Goal: Task Accomplishment & Management: Use online tool/utility

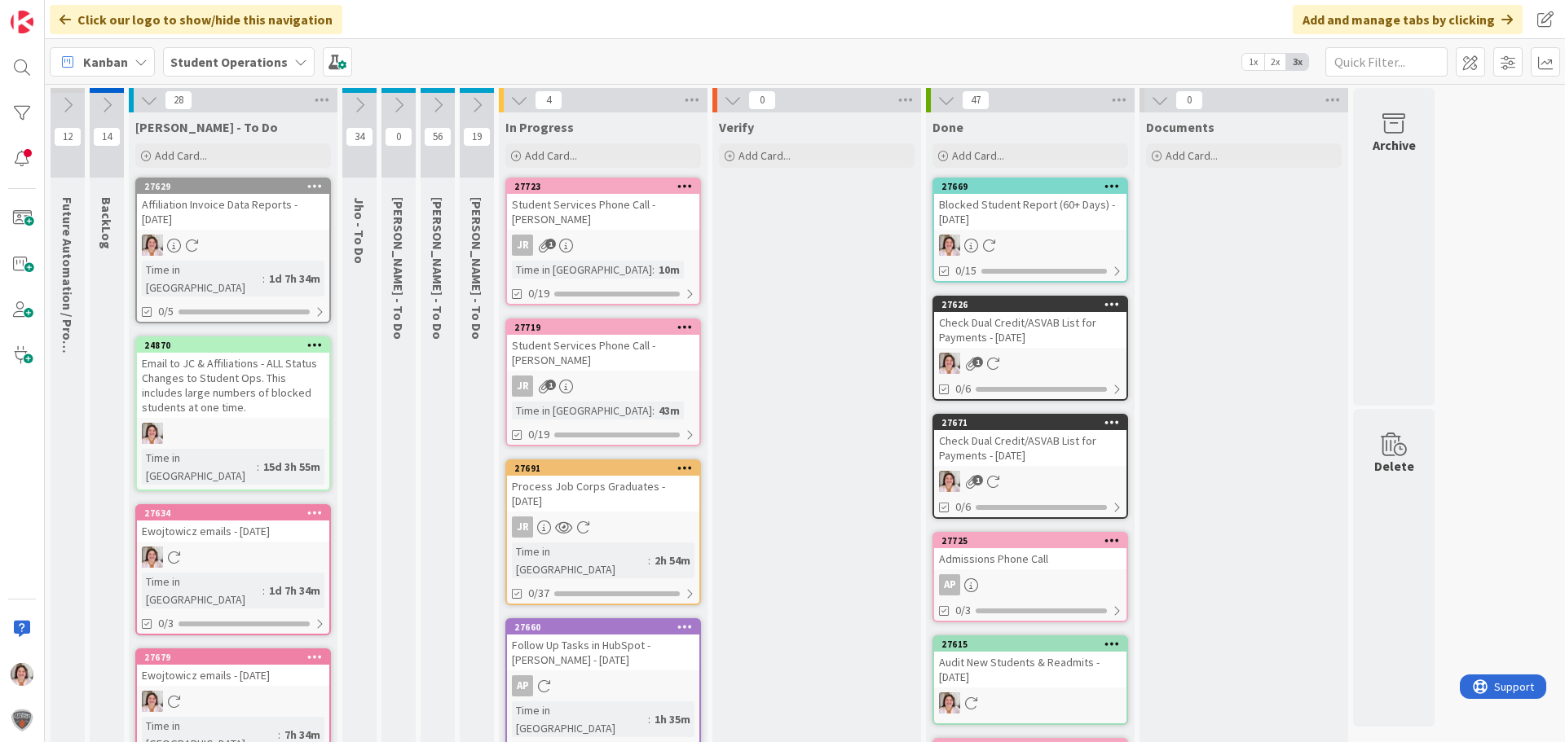
click at [317, 507] on icon at bounding box center [314, 512] width 15 height 11
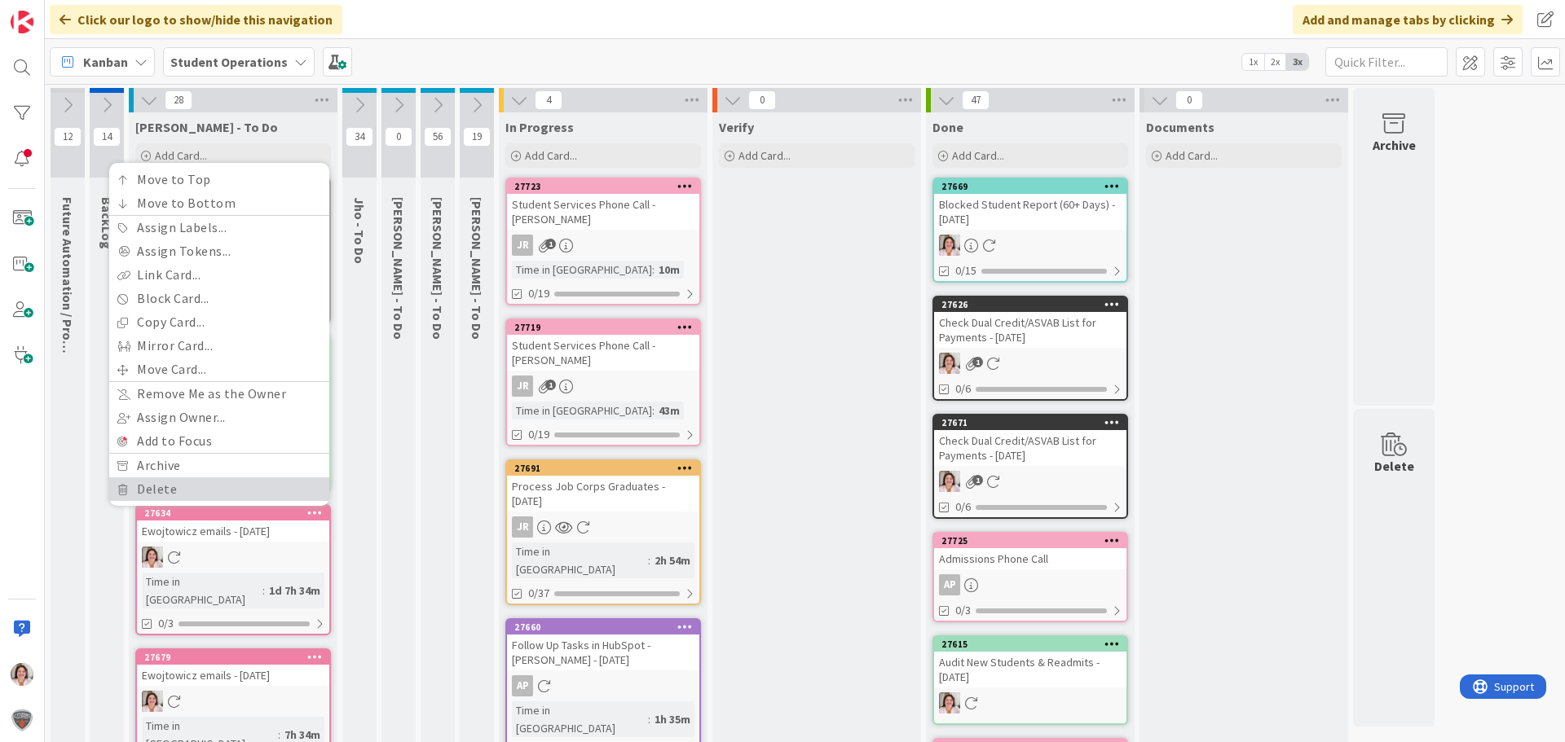
click at [196, 478] on link "Delete" at bounding box center [219, 490] width 220 height 24
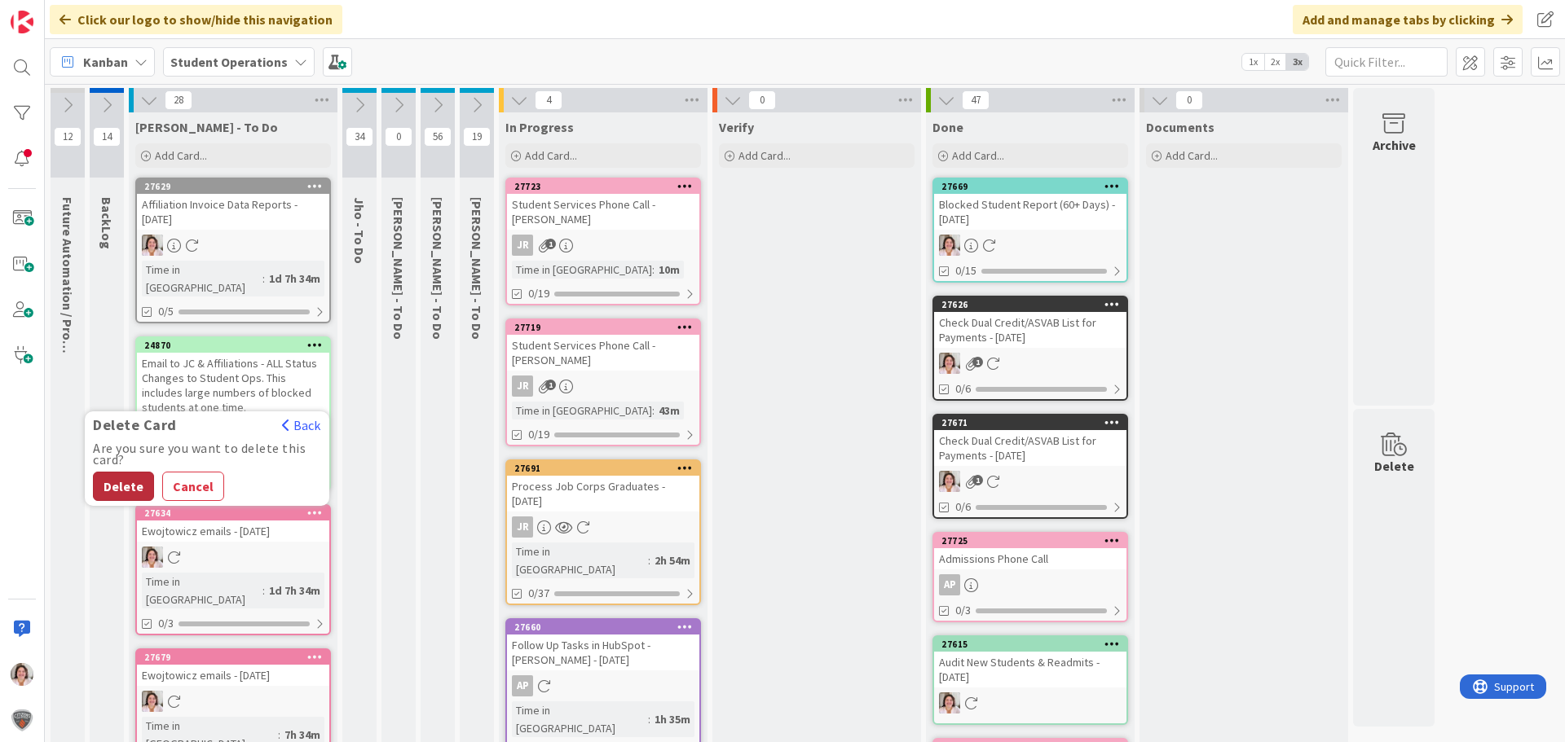
click at [122, 472] on button "Delete" at bounding box center [123, 486] width 61 height 29
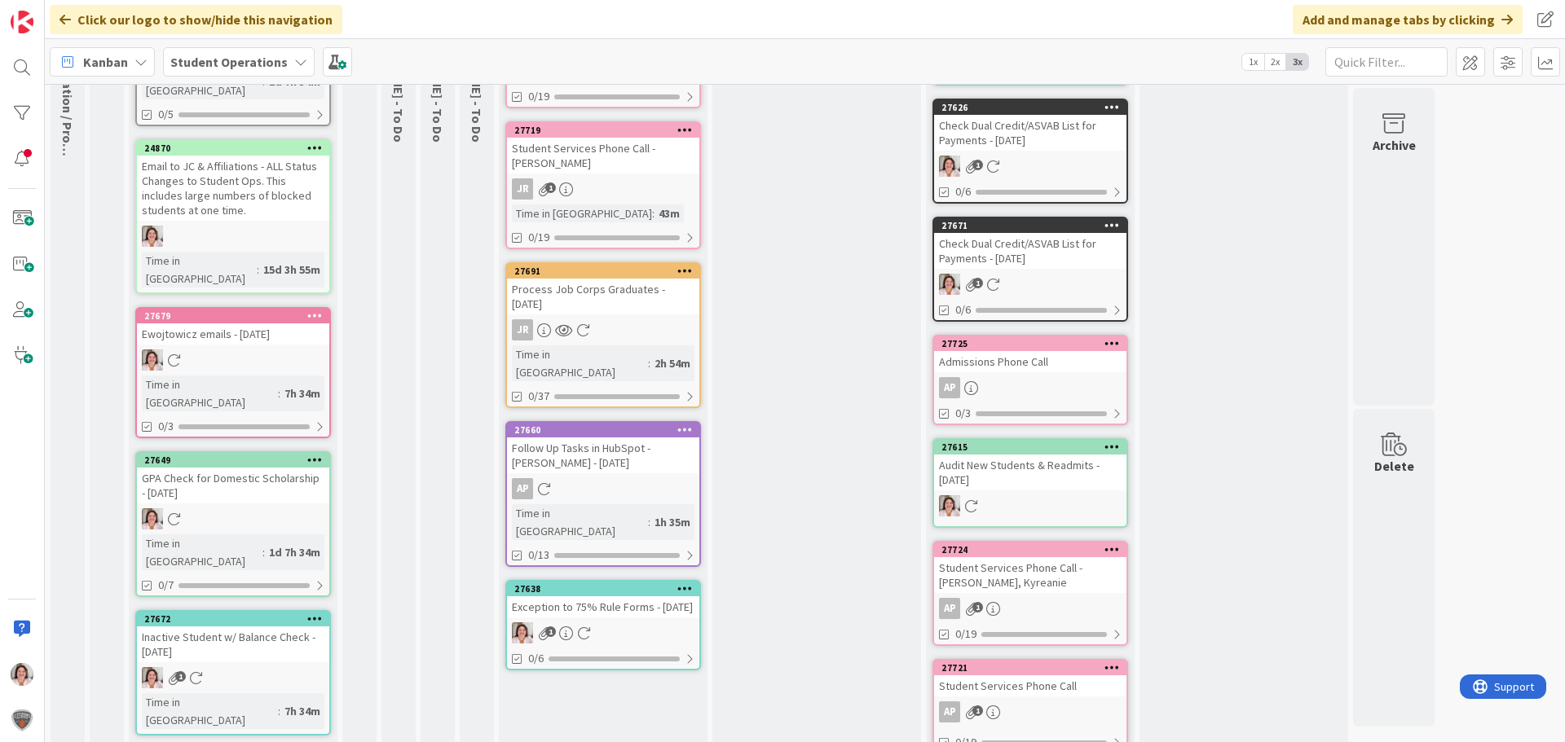
scroll to position [204, 0]
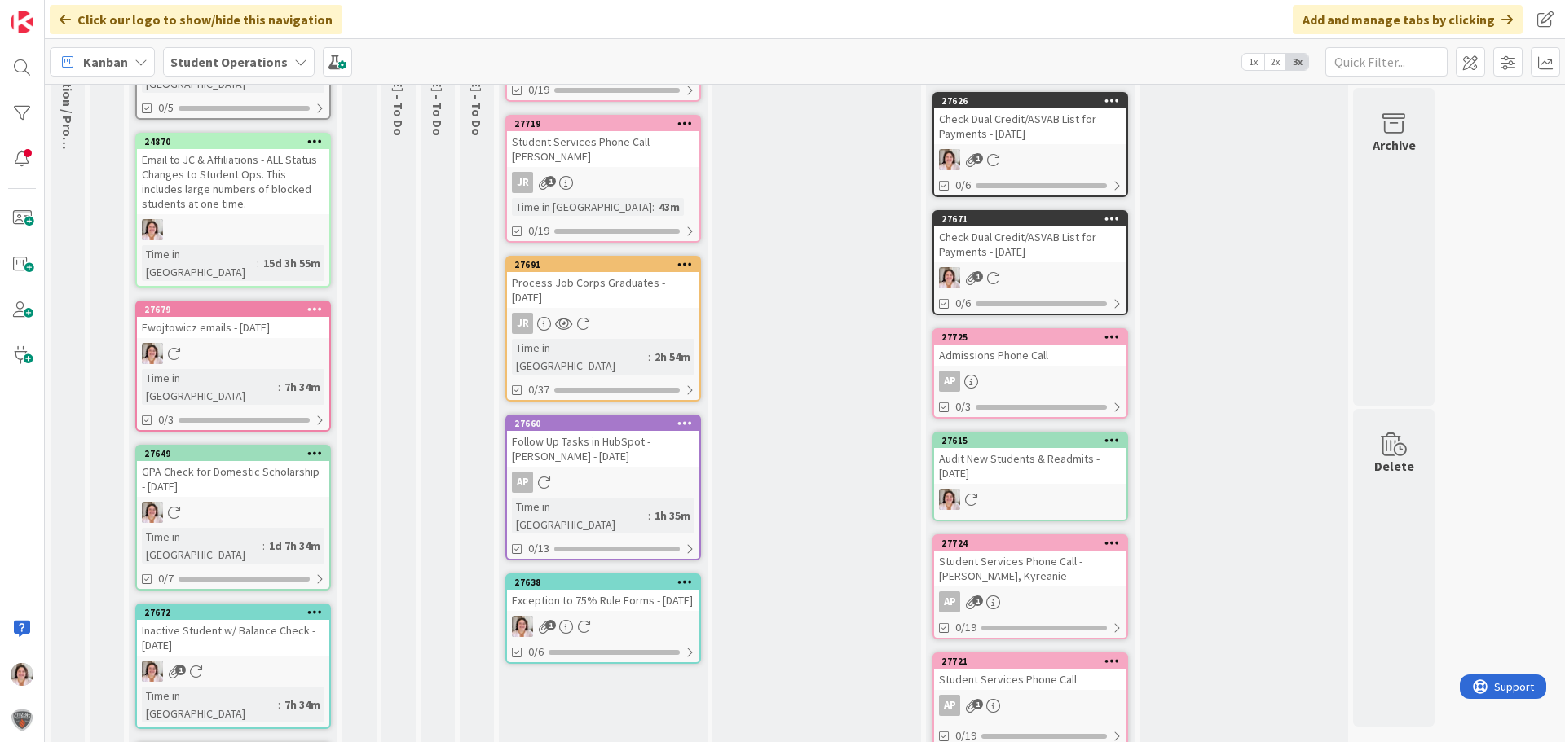
click at [570, 590] on div "Exception to 75% Rule Forms - [DATE]" at bounding box center [603, 600] width 192 height 21
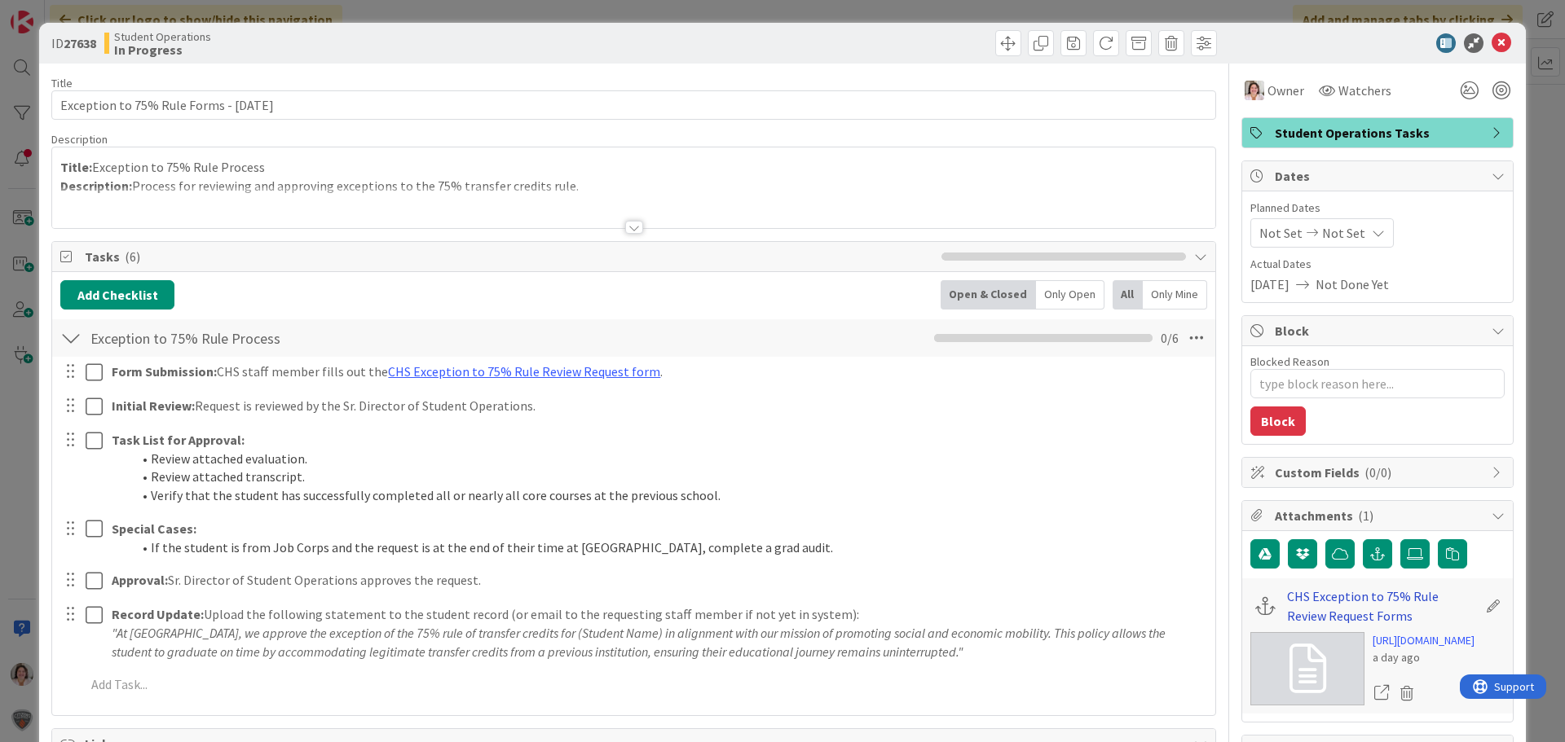
click at [1347, 600] on link "CHS Exception to 75% Rule Review Request Forms" at bounding box center [1382, 606] width 190 height 39
click at [1493, 50] on icon at bounding box center [1501, 43] width 20 height 20
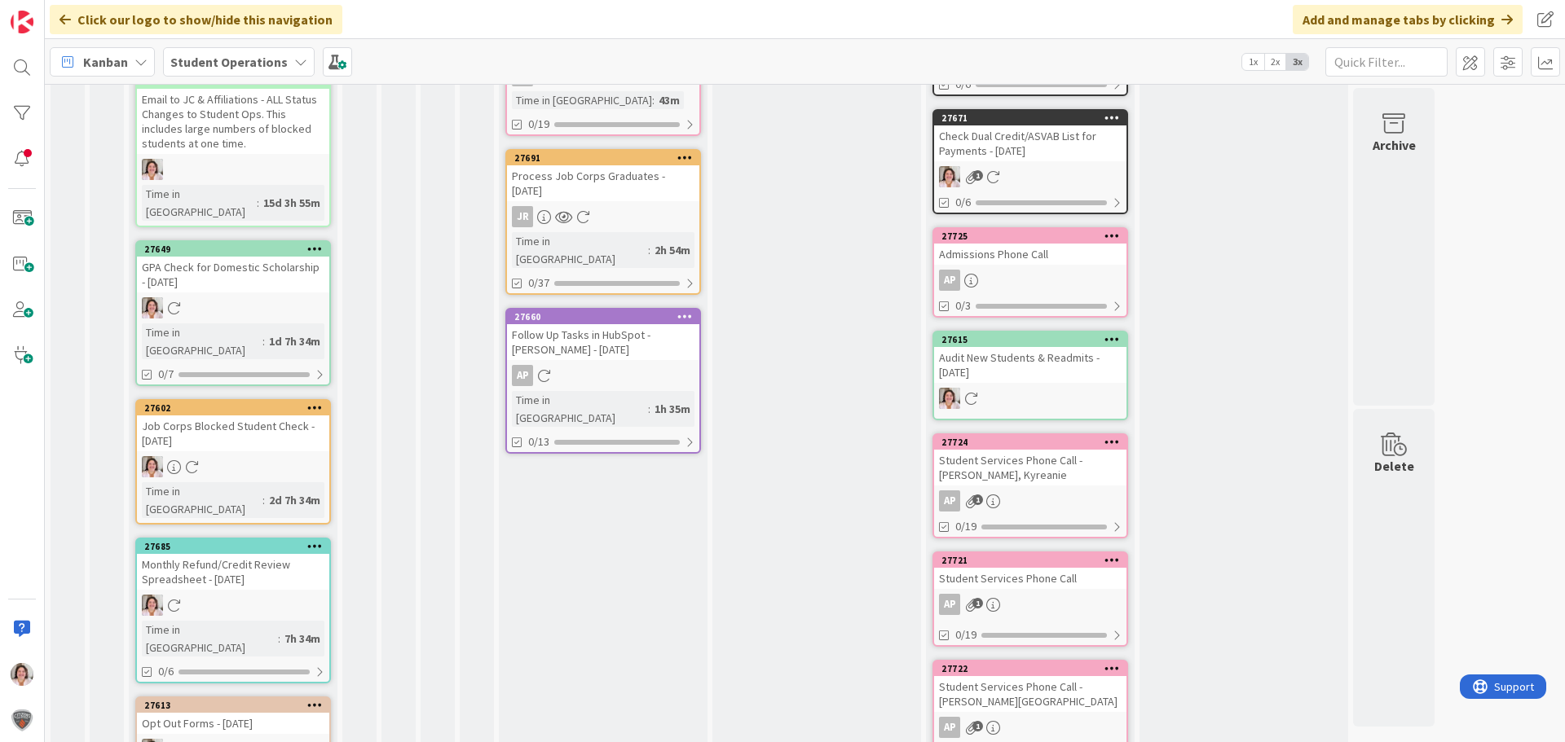
scroll to position [408, 0]
click at [240, 740] on div "1" at bounding box center [233, 750] width 192 height 21
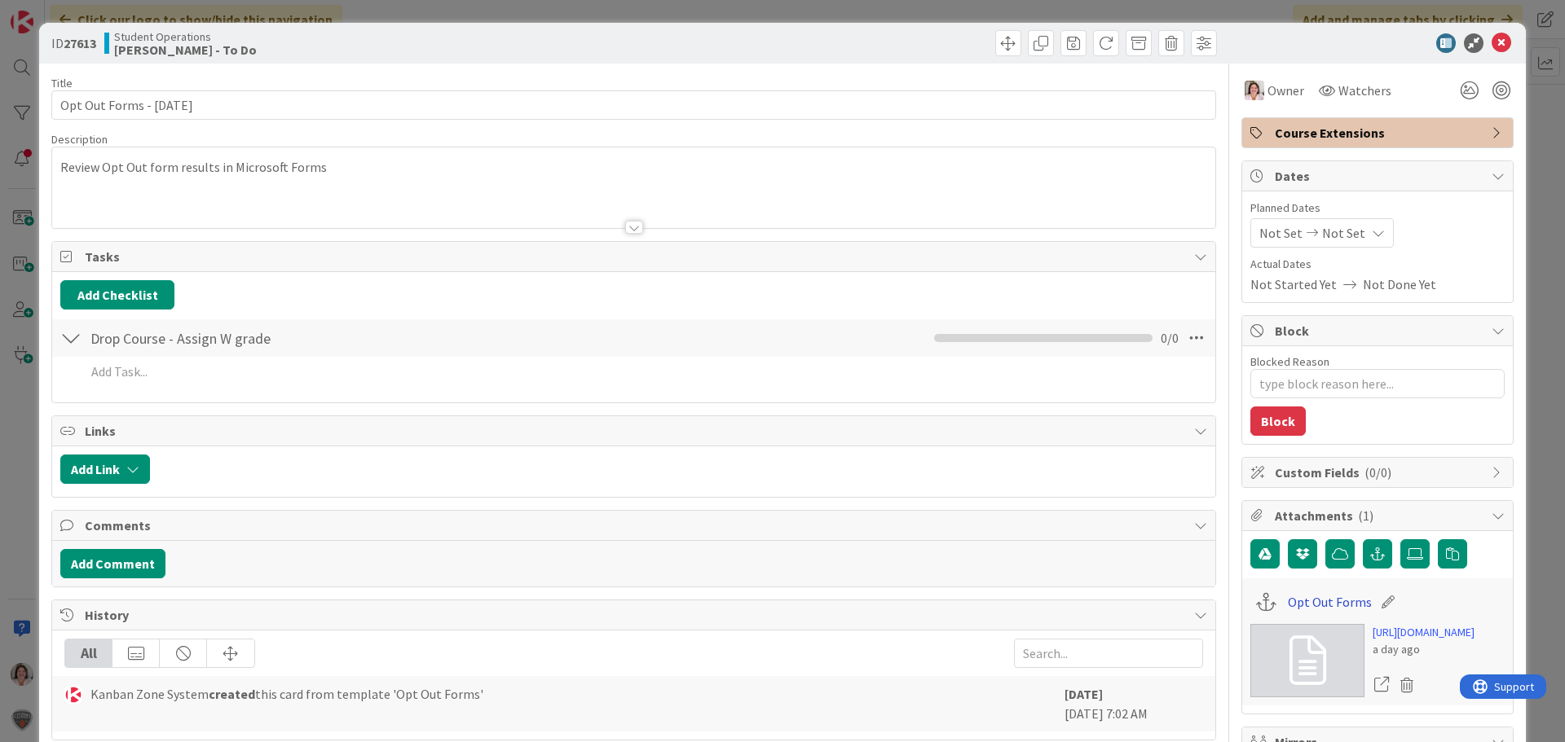
click at [1320, 601] on link "Opt Out Forms" at bounding box center [1330, 603] width 84 height 20
click at [1491, 44] on icon at bounding box center [1501, 43] width 20 height 20
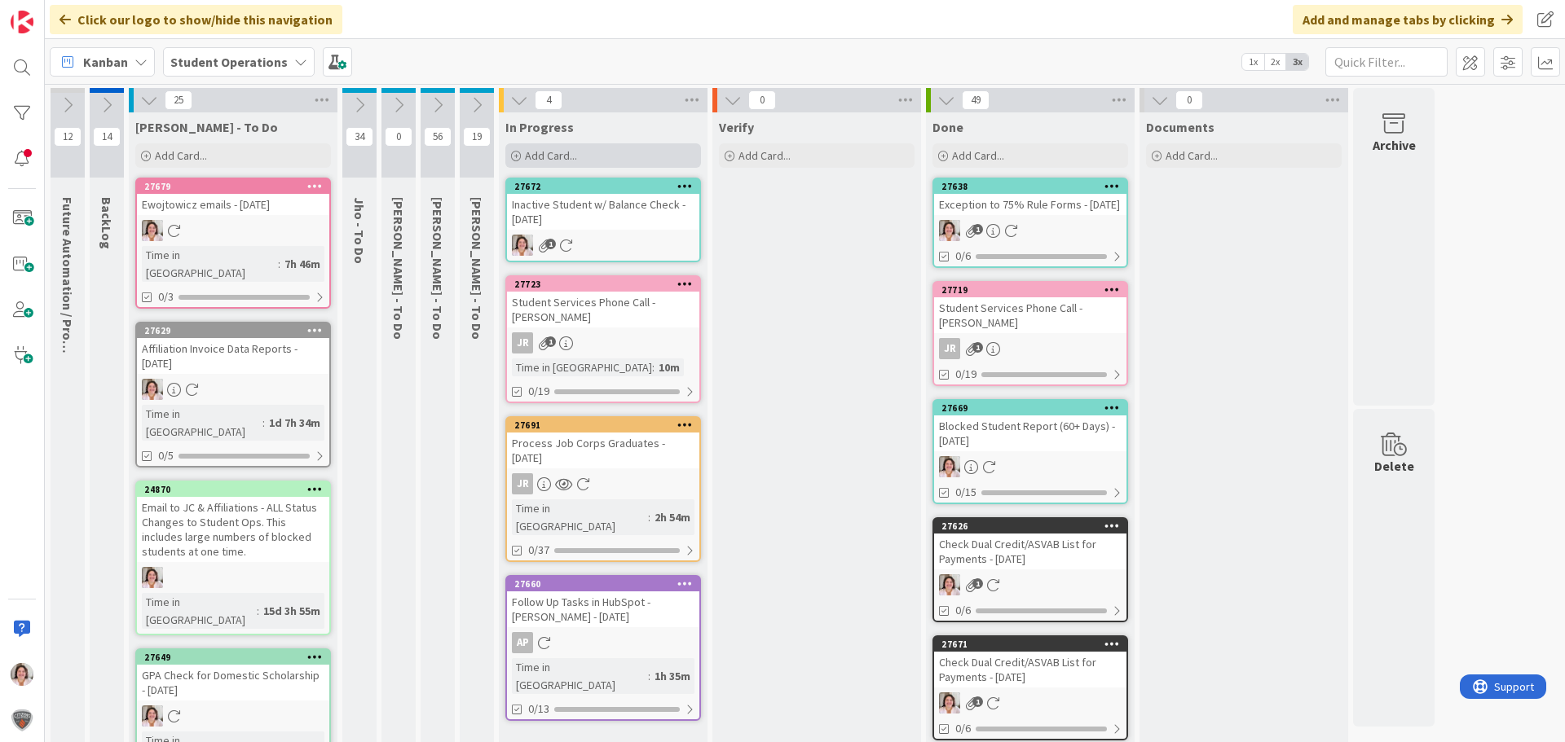
click at [543, 153] on span "Add Card..." at bounding box center [551, 155] width 52 height 15
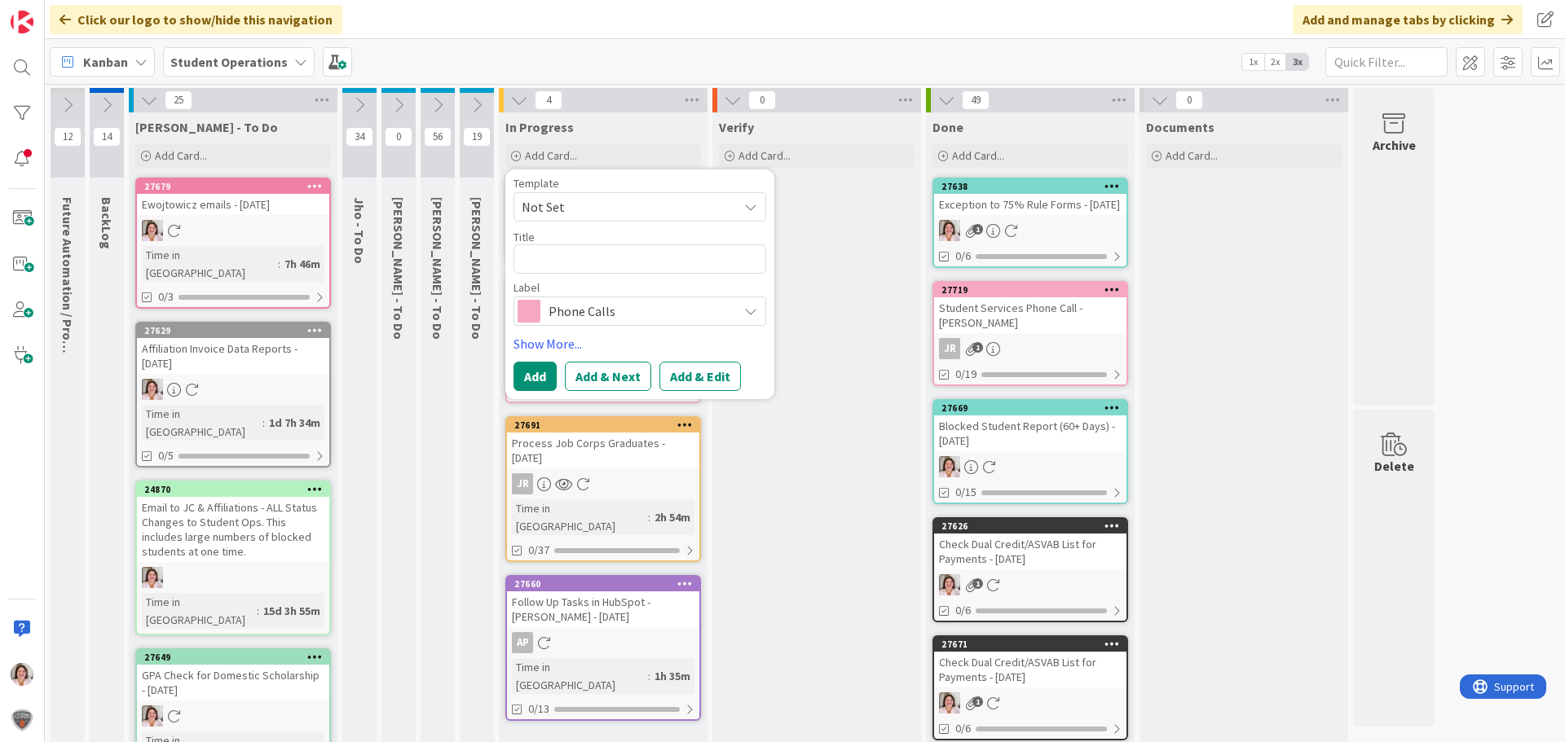
click at [667, 209] on span "Not Set" at bounding box center [624, 206] width 204 height 21
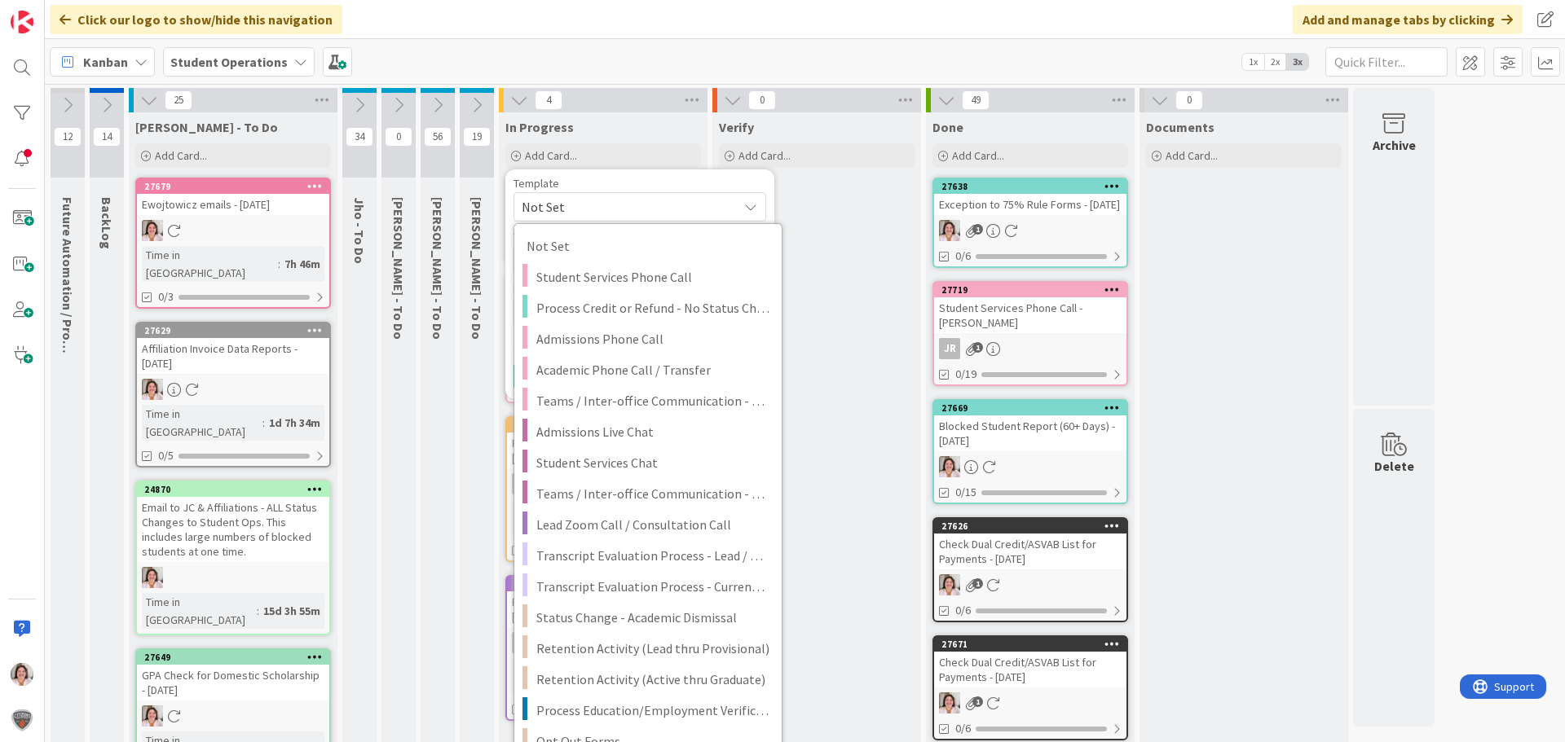
scroll to position [1629, 0]
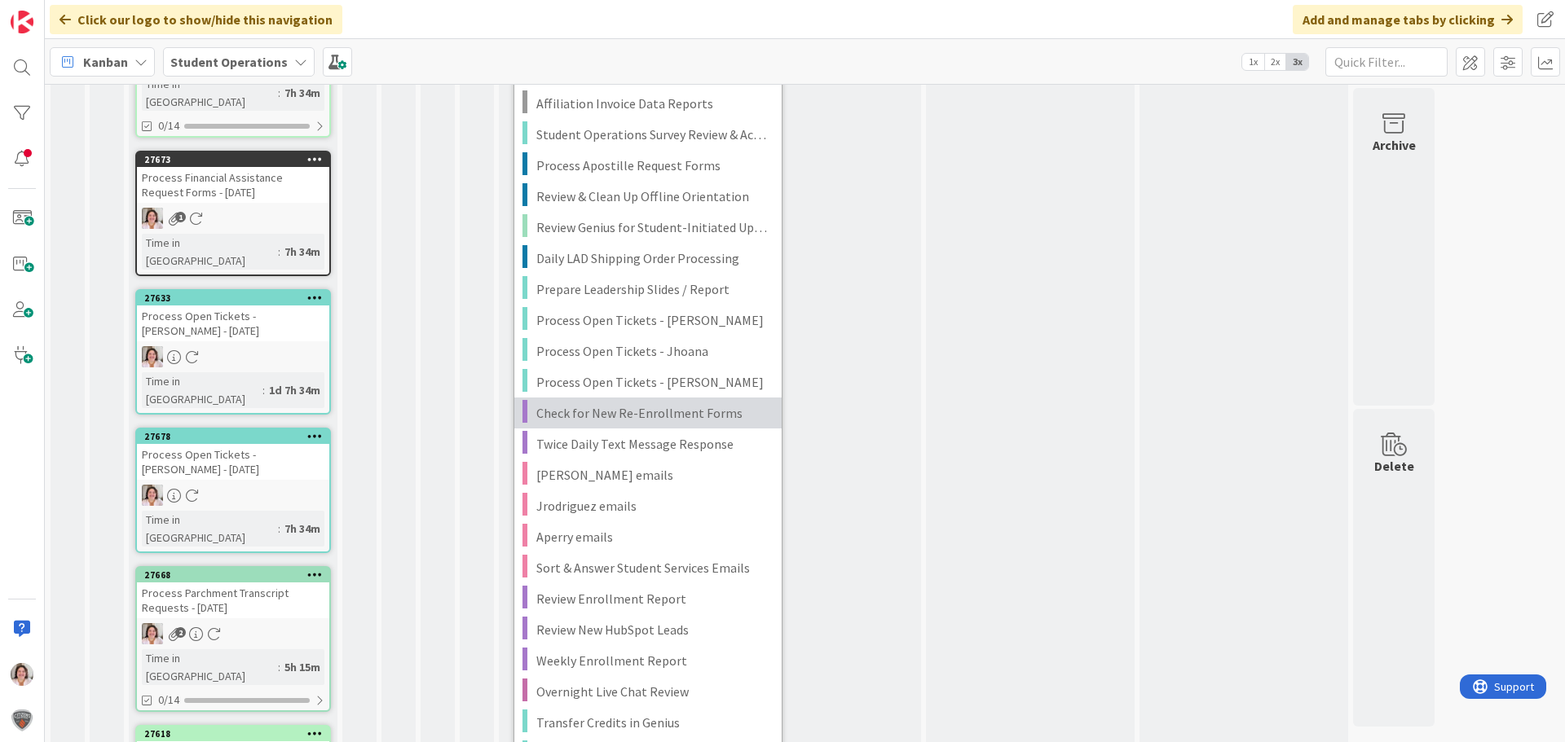
click at [545, 425] on link "Check for New Re-Enrollment Forms" at bounding box center [647, 413] width 267 height 31
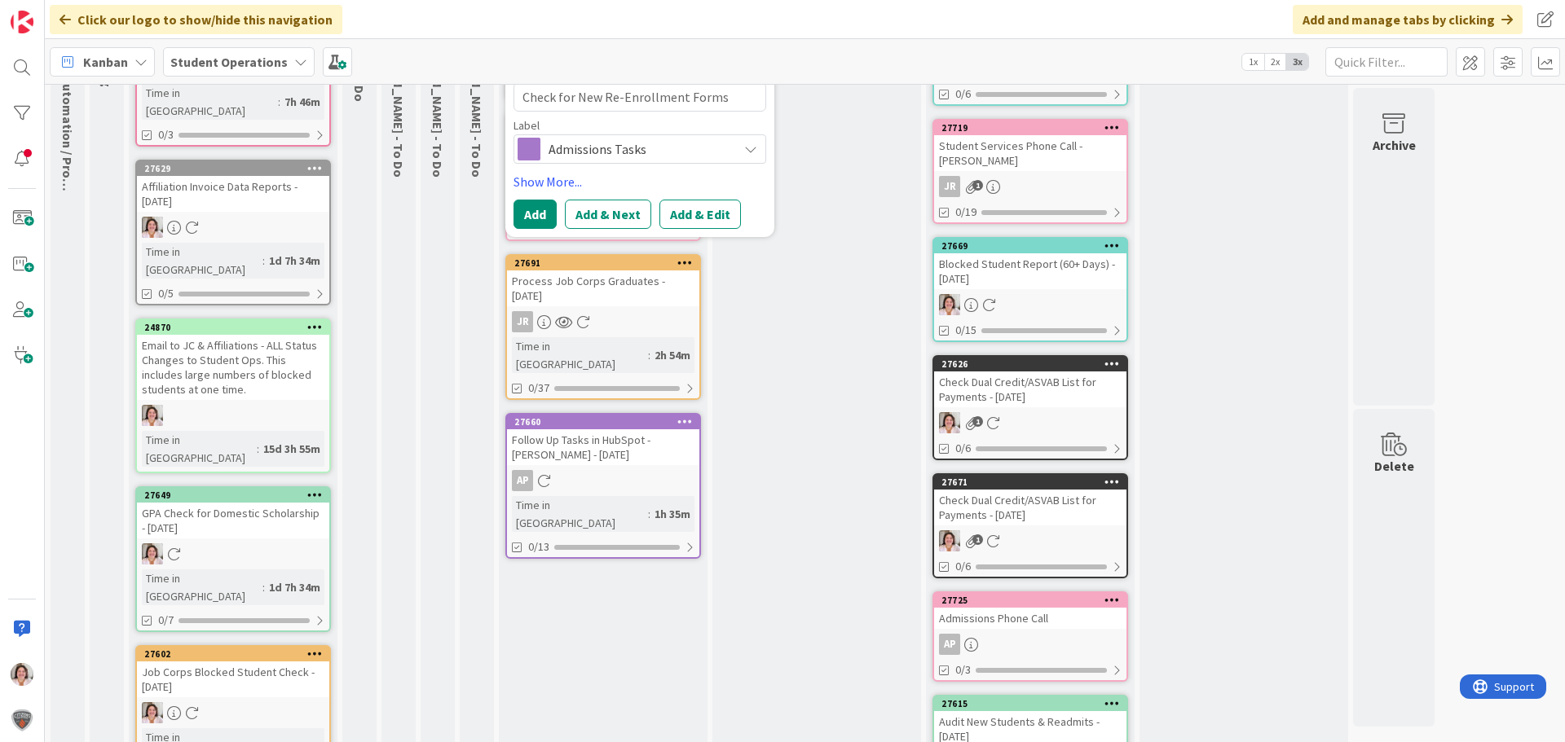
scroll to position [0, 0]
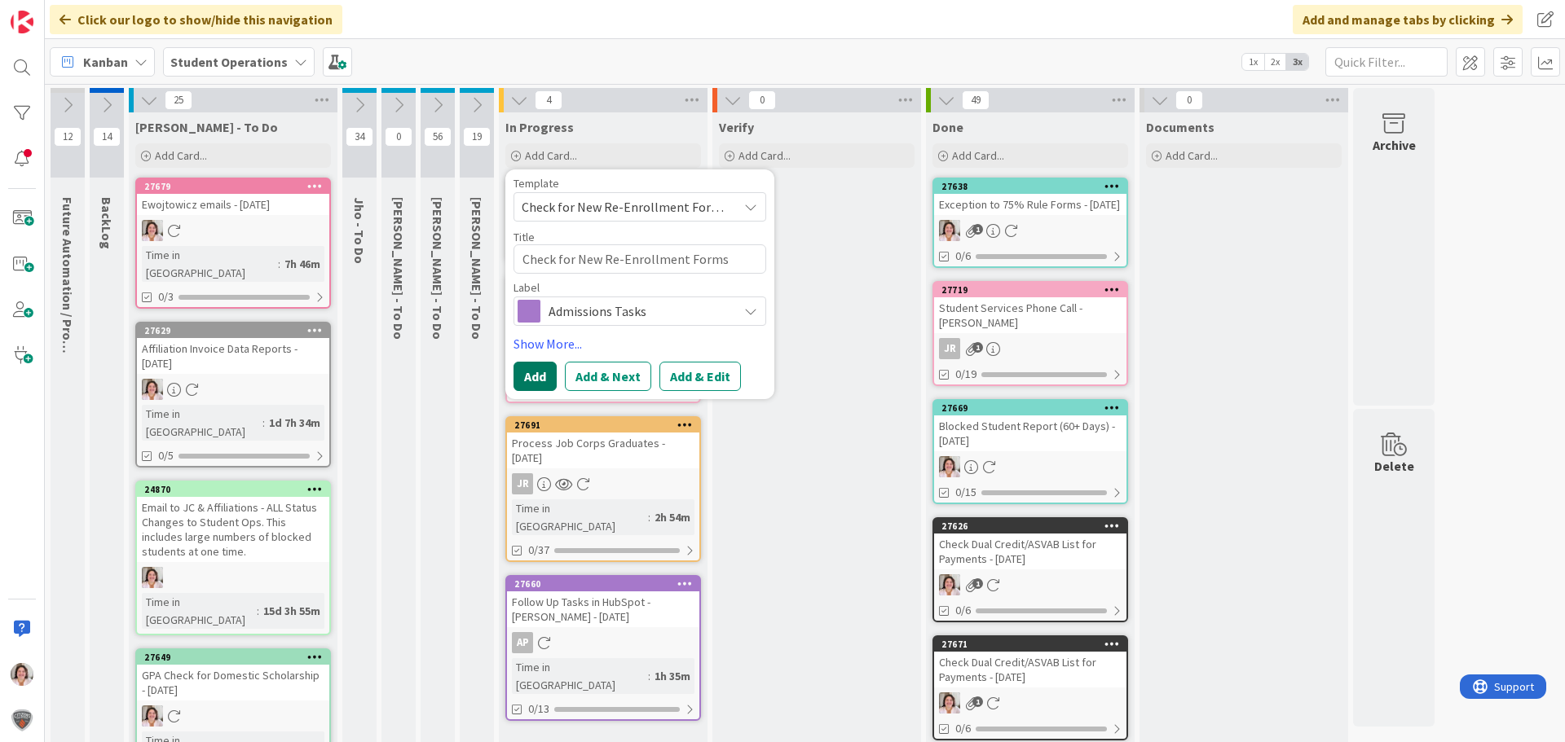
click at [537, 375] on button "Add" at bounding box center [534, 376] width 43 height 29
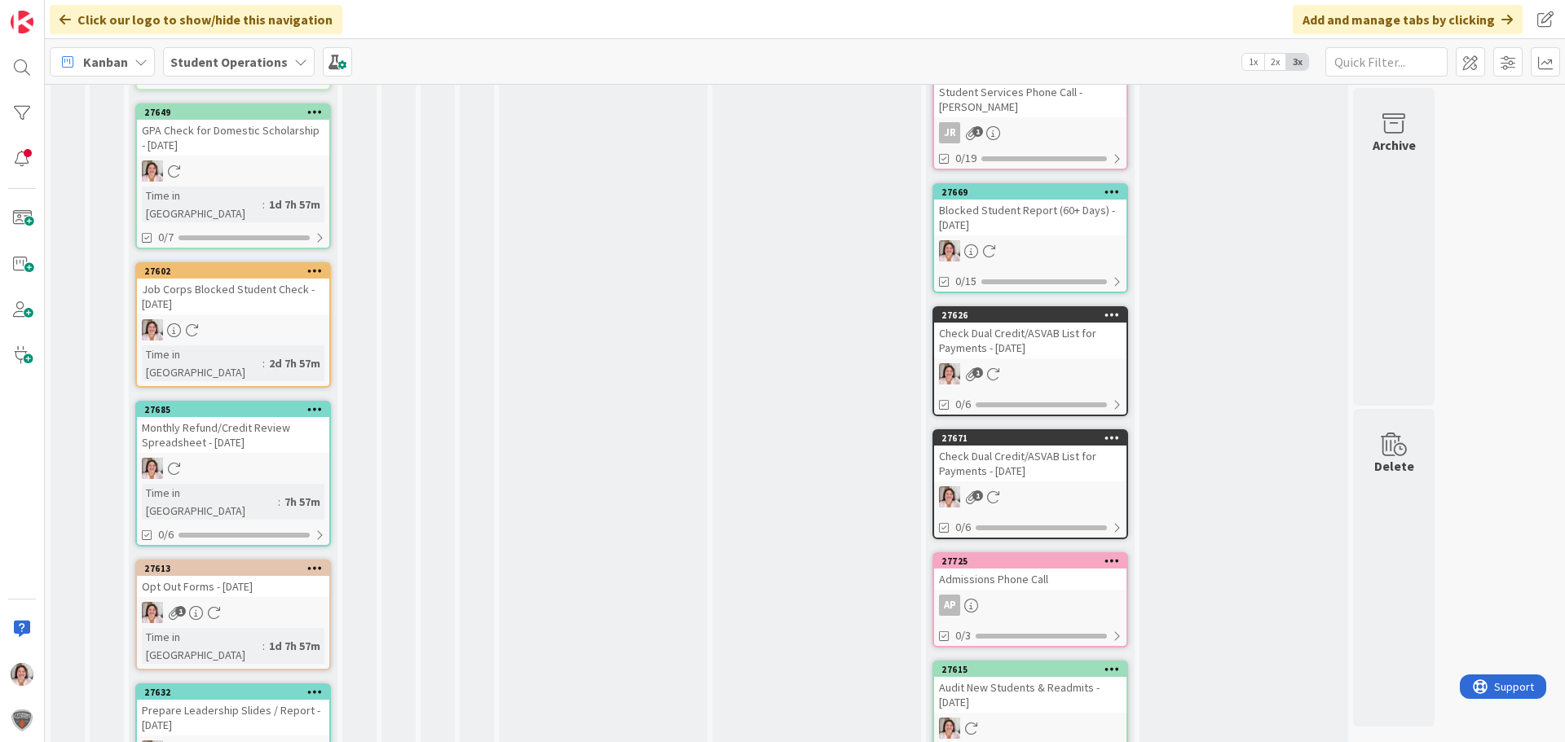
scroll to position [571, 0]
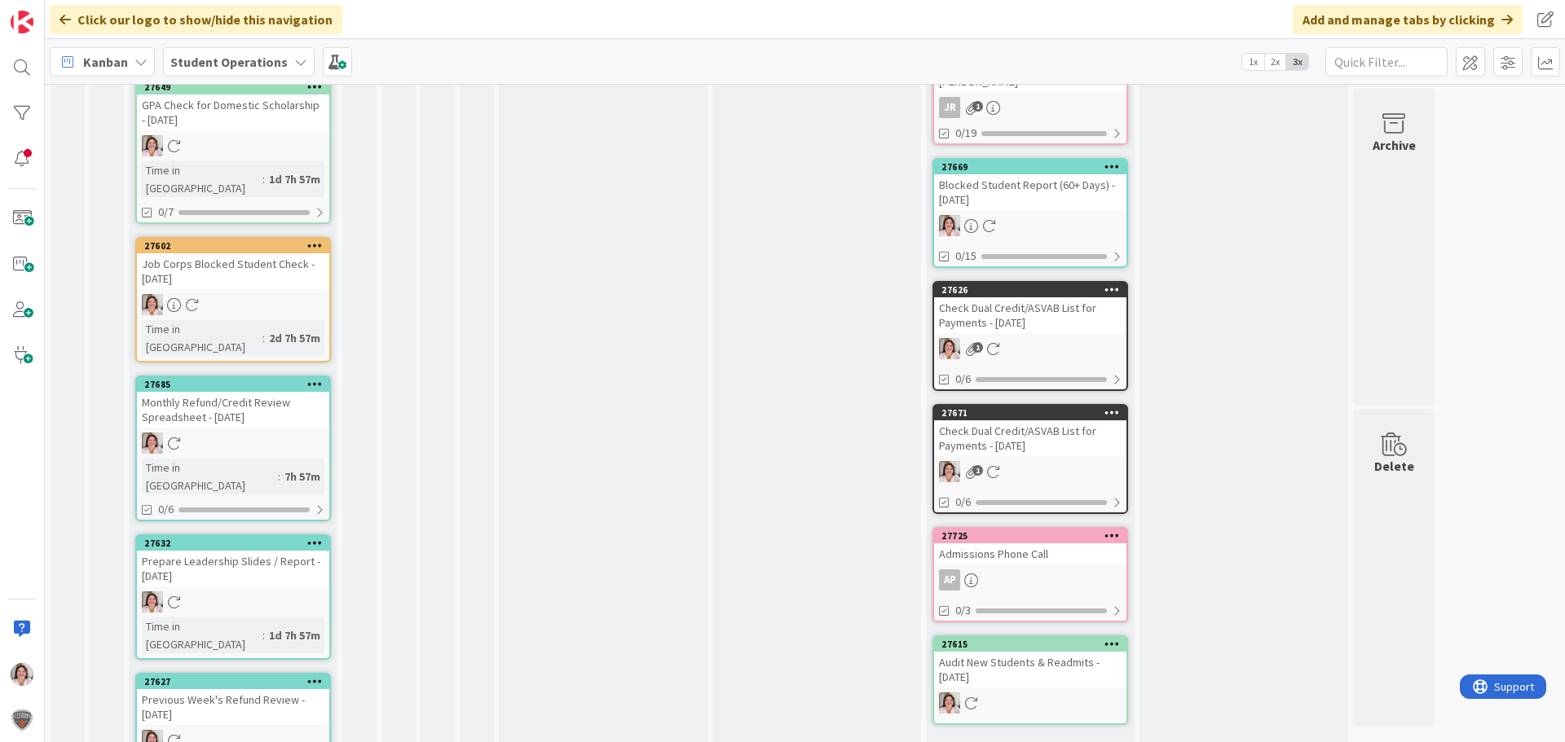
click at [314, 537] on icon at bounding box center [314, 542] width 15 height 11
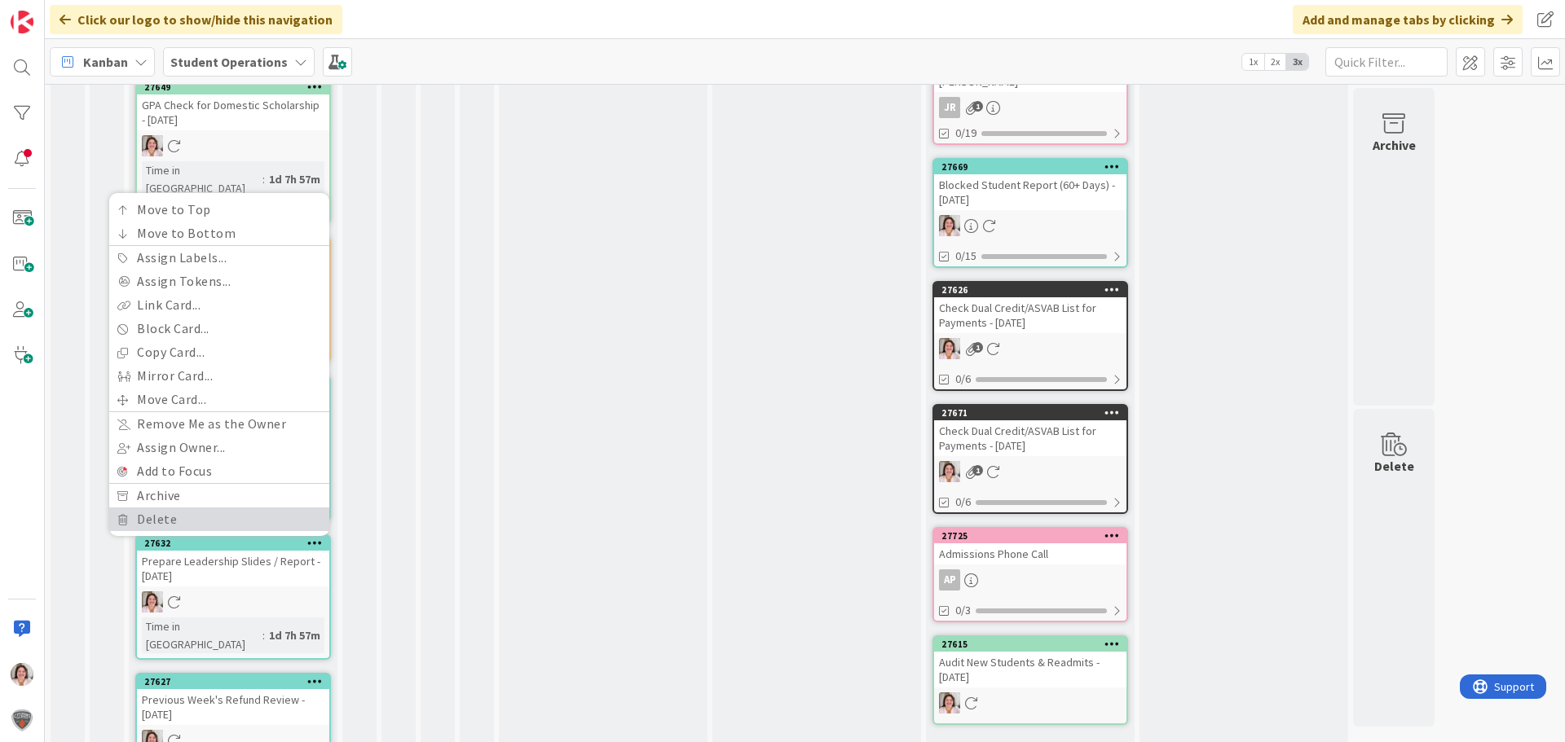
click at [184, 508] on link "Delete" at bounding box center [219, 520] width 220 height 24
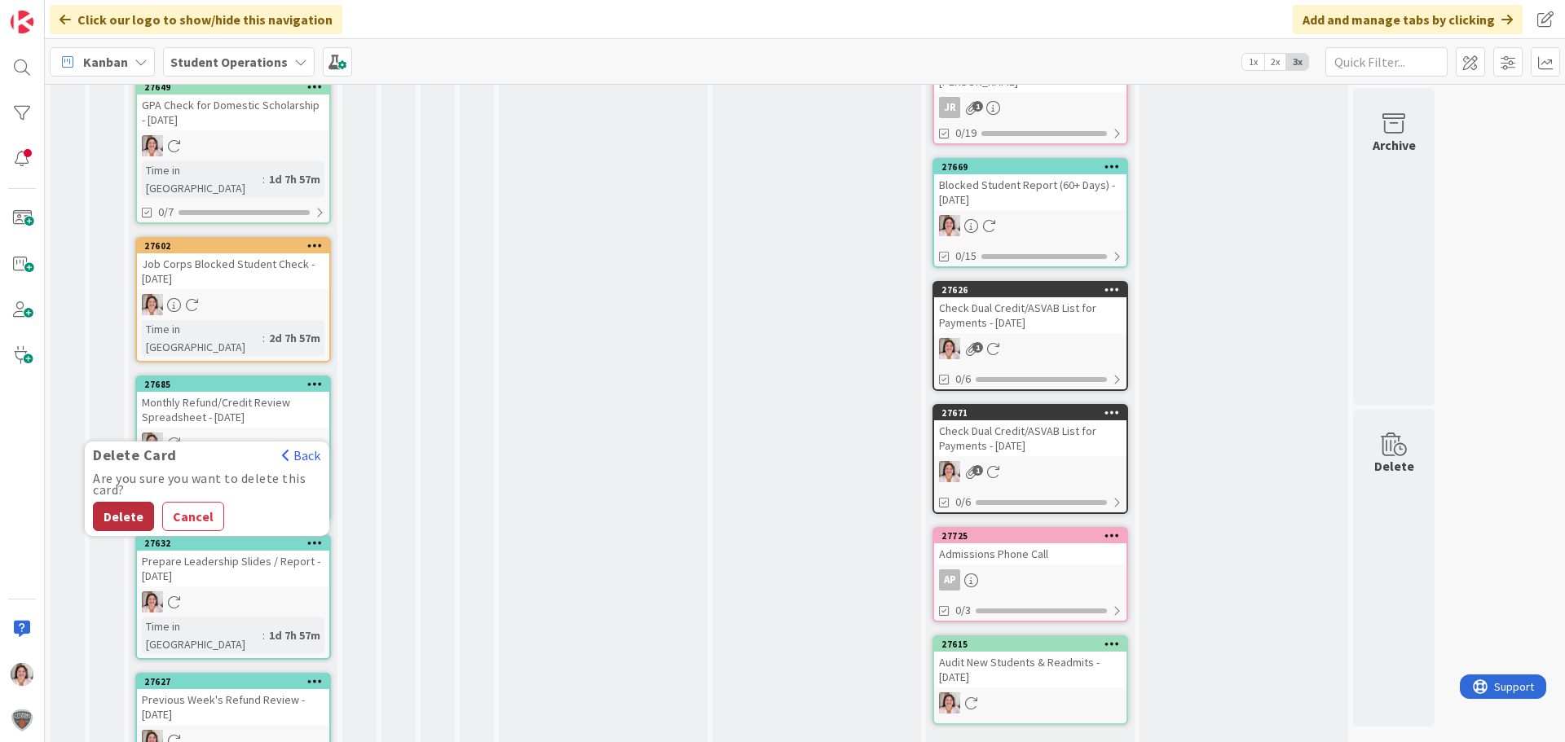
click at [127, 502] on button "Delete" at bounding box center [123, 516] width 61 height 29
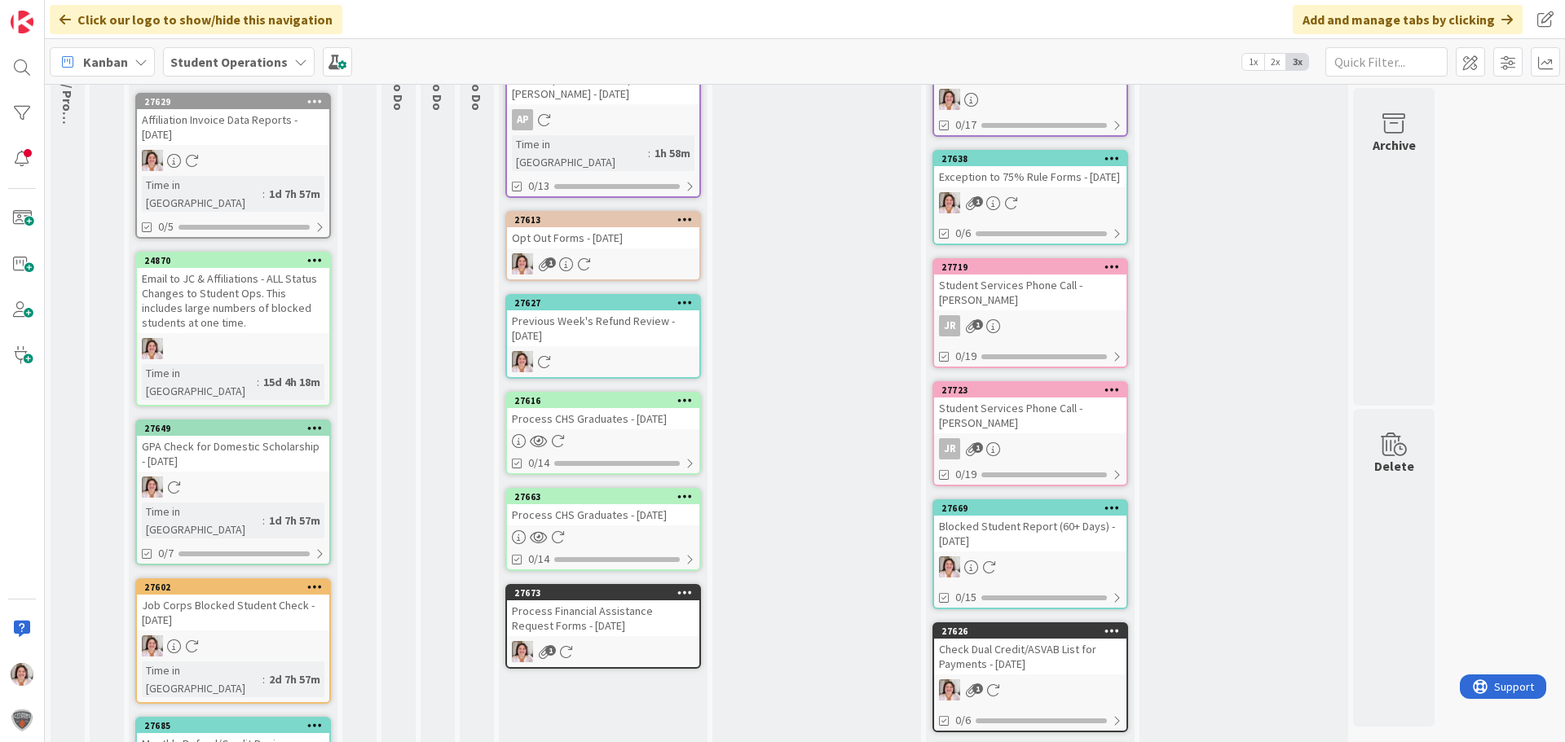
scroll to position [82, 0]
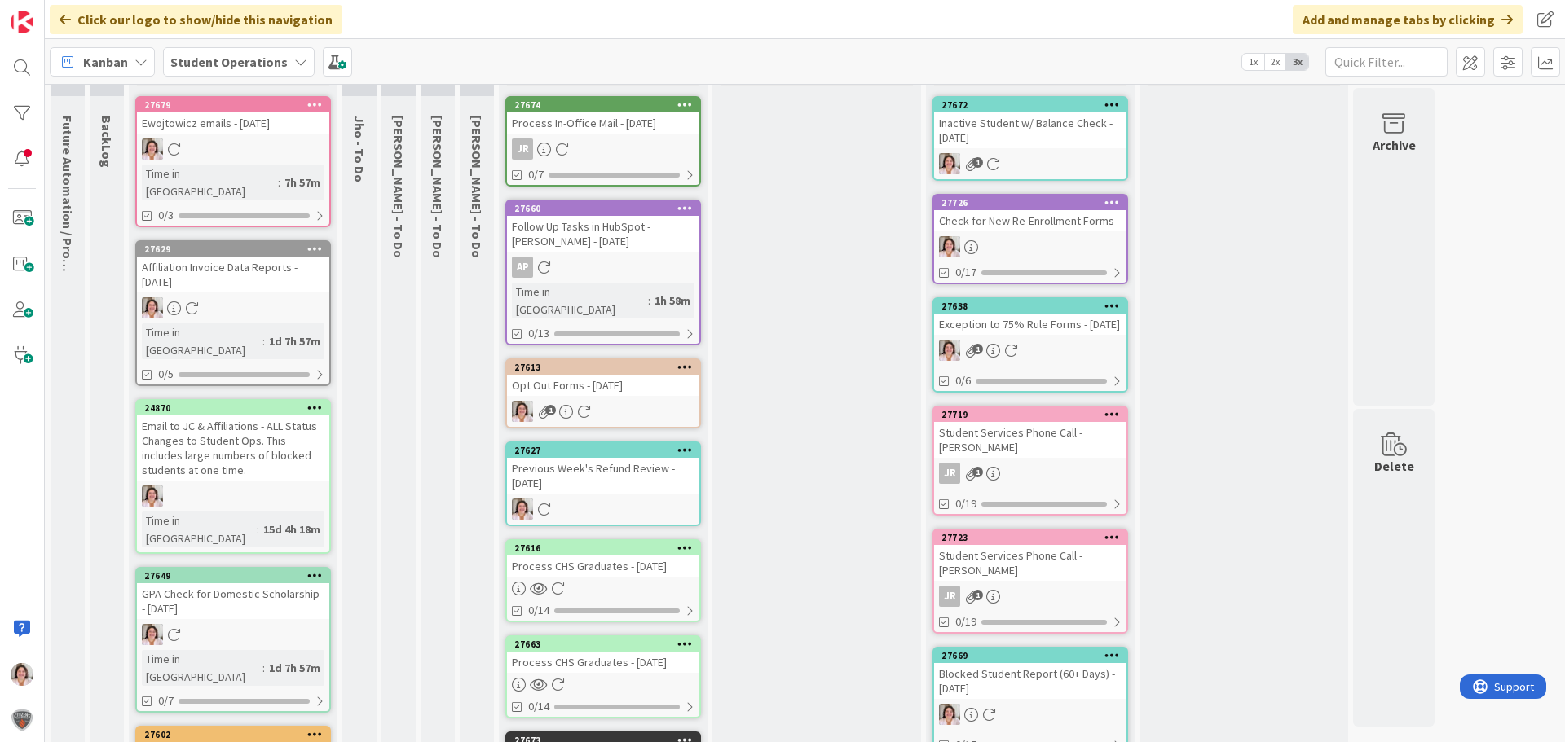
click at [622, 401] on div "1" at bounding box center [603, 411] width 192 height 21
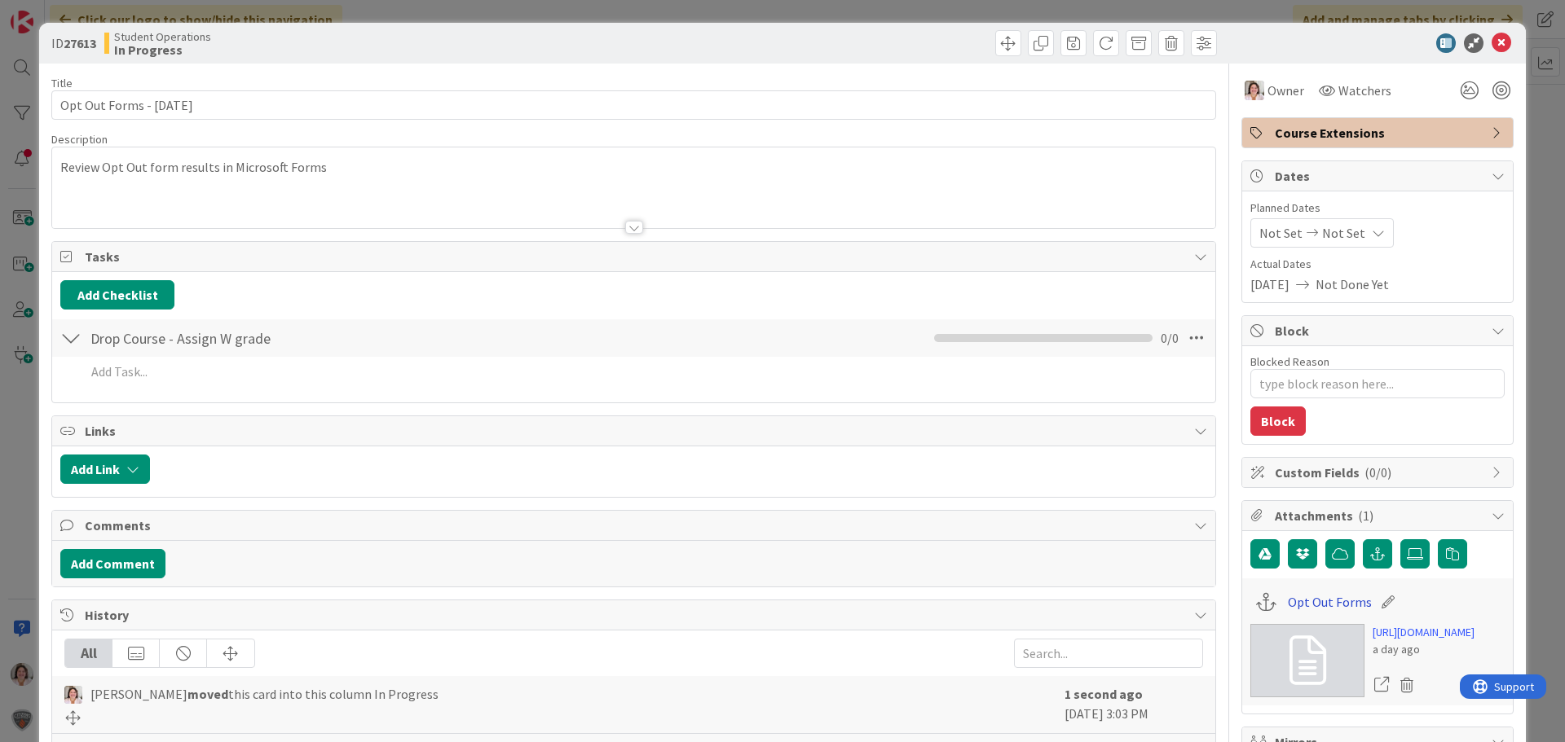
click at [1322, 603] on link "Opt Out Forms" at bounding box center [1330, 603] width 84 height 20
click at [1491, 42] on icon at bounding box center [1501, 43] width 20 height 20
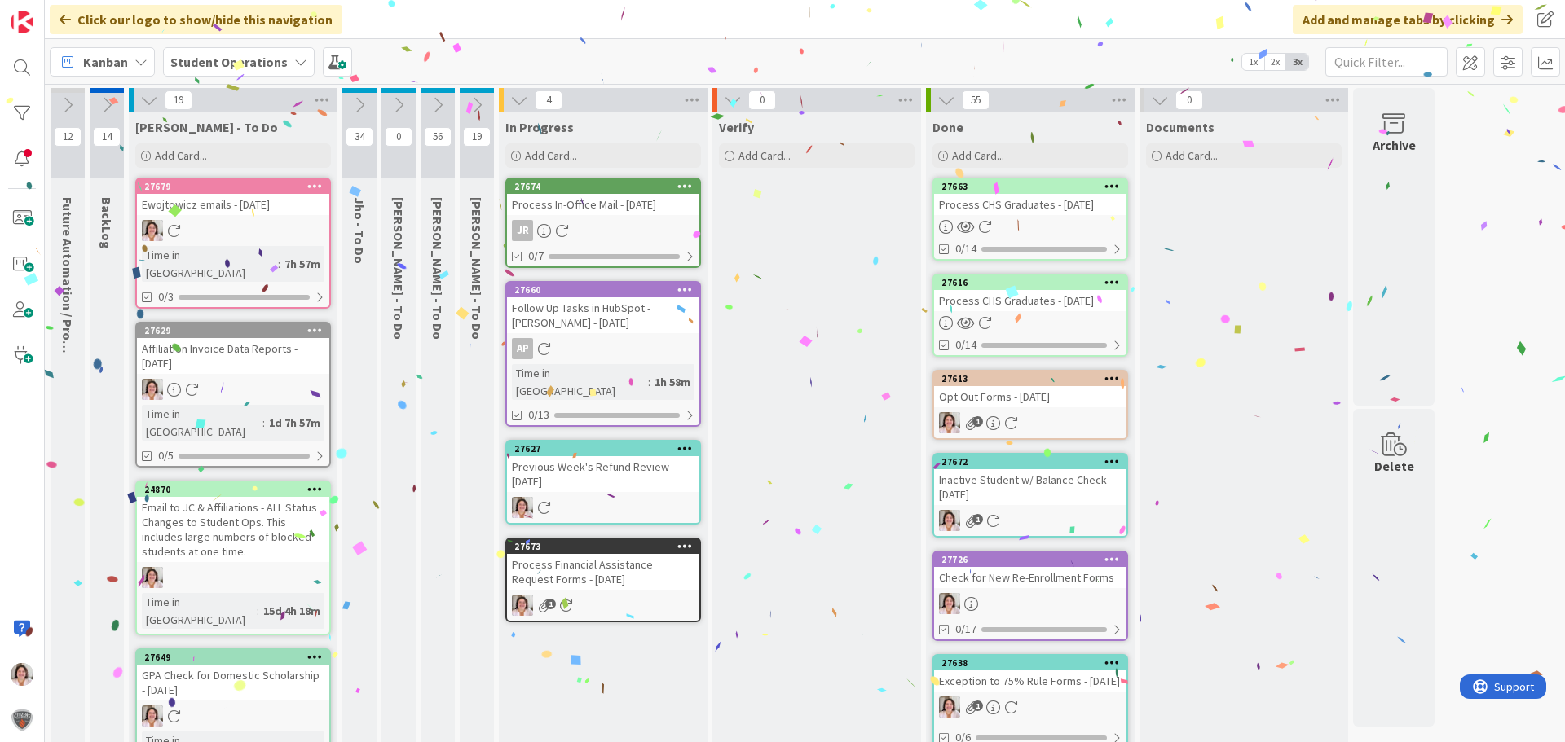
click at [1117, 285] on icon at bounding box center [1111, 281] width 15 height 11
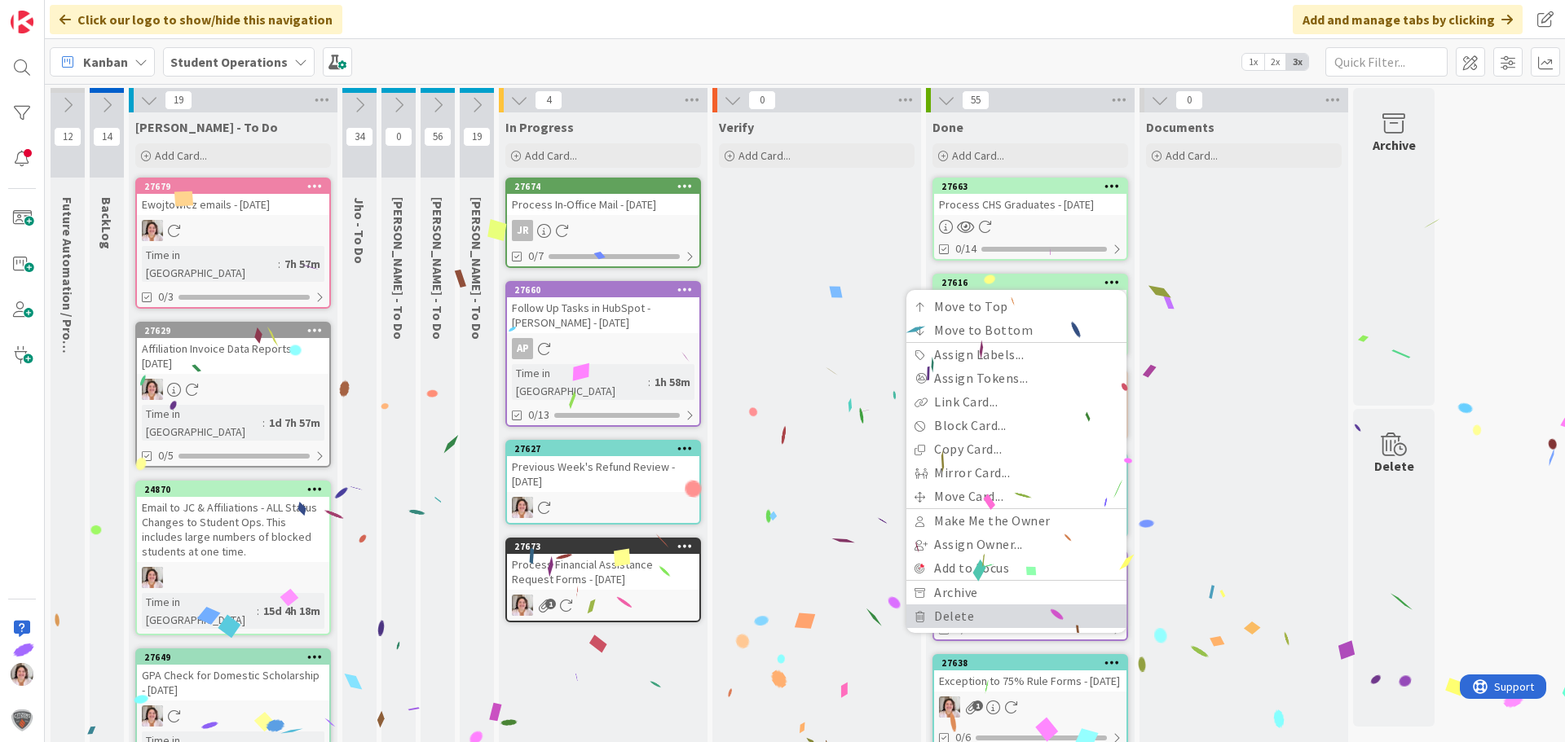
click at [986, 622] on link "Delete" at bounding box center [1016, 617] width 220 height 24
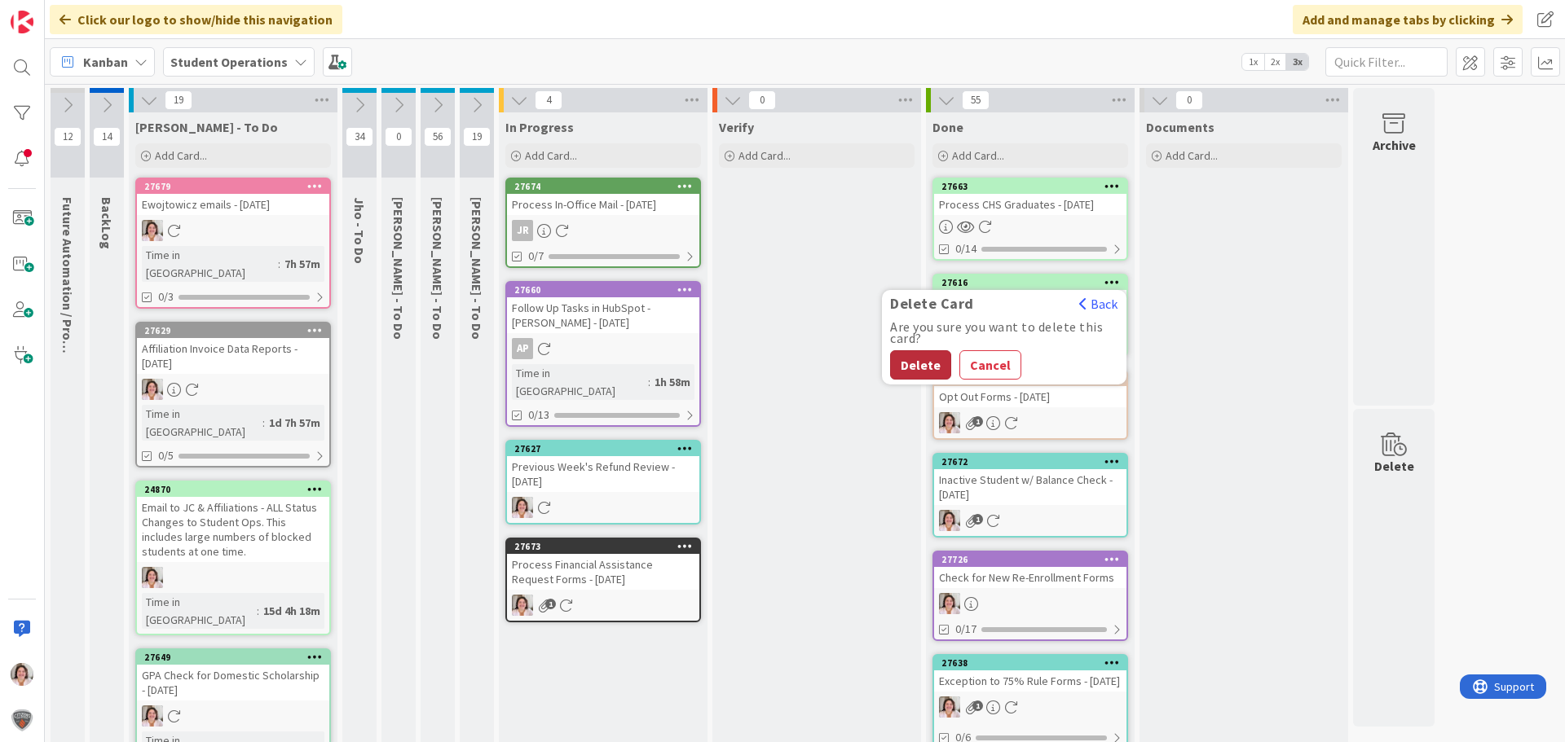
click at [918, 356] on button "Delete" at bounding box center [920, 364] width 61 height 29
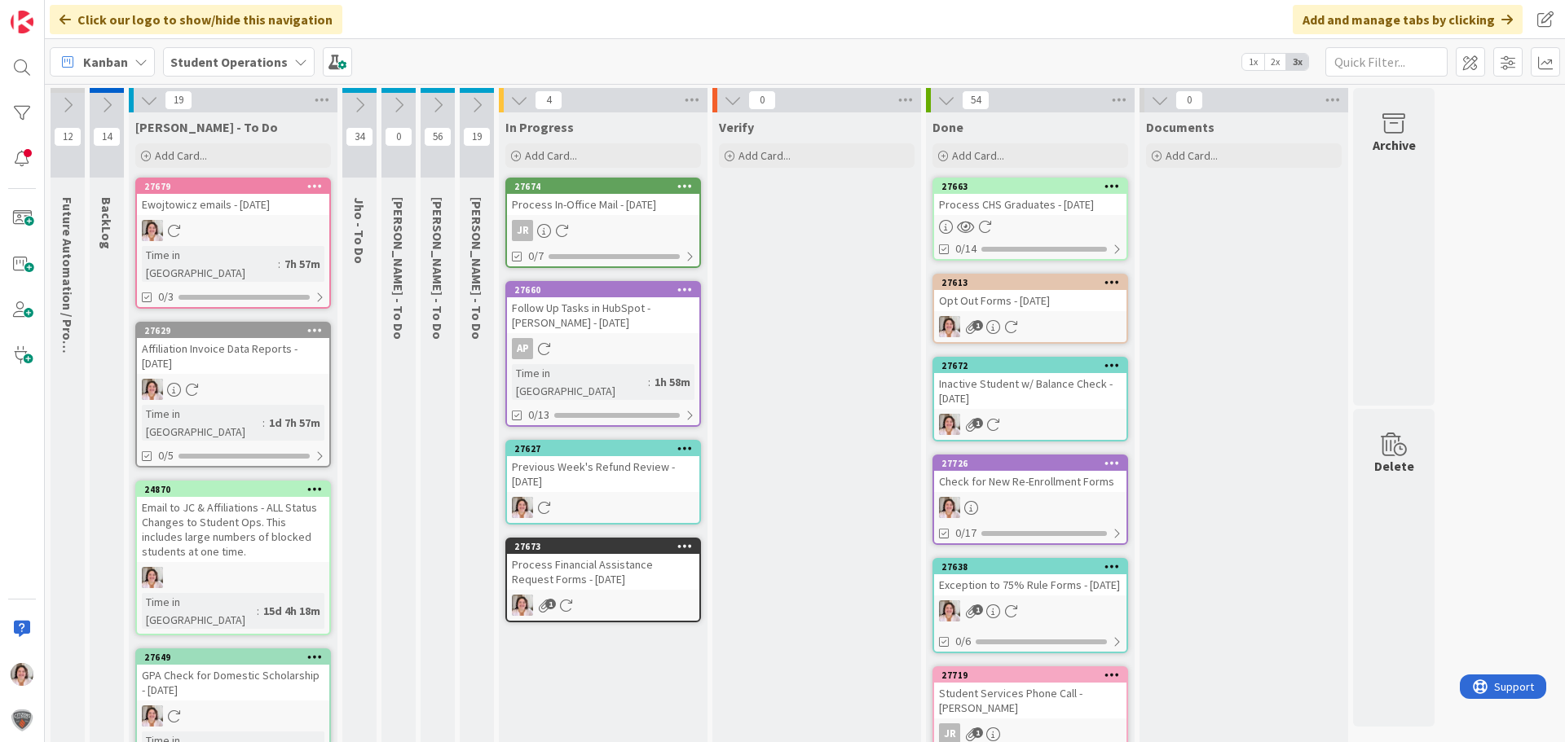
click at [595, 566] on div "Process Financial Assistance Request Forms - [DATE]" at bounding box center [603, 572] width 192 height 36
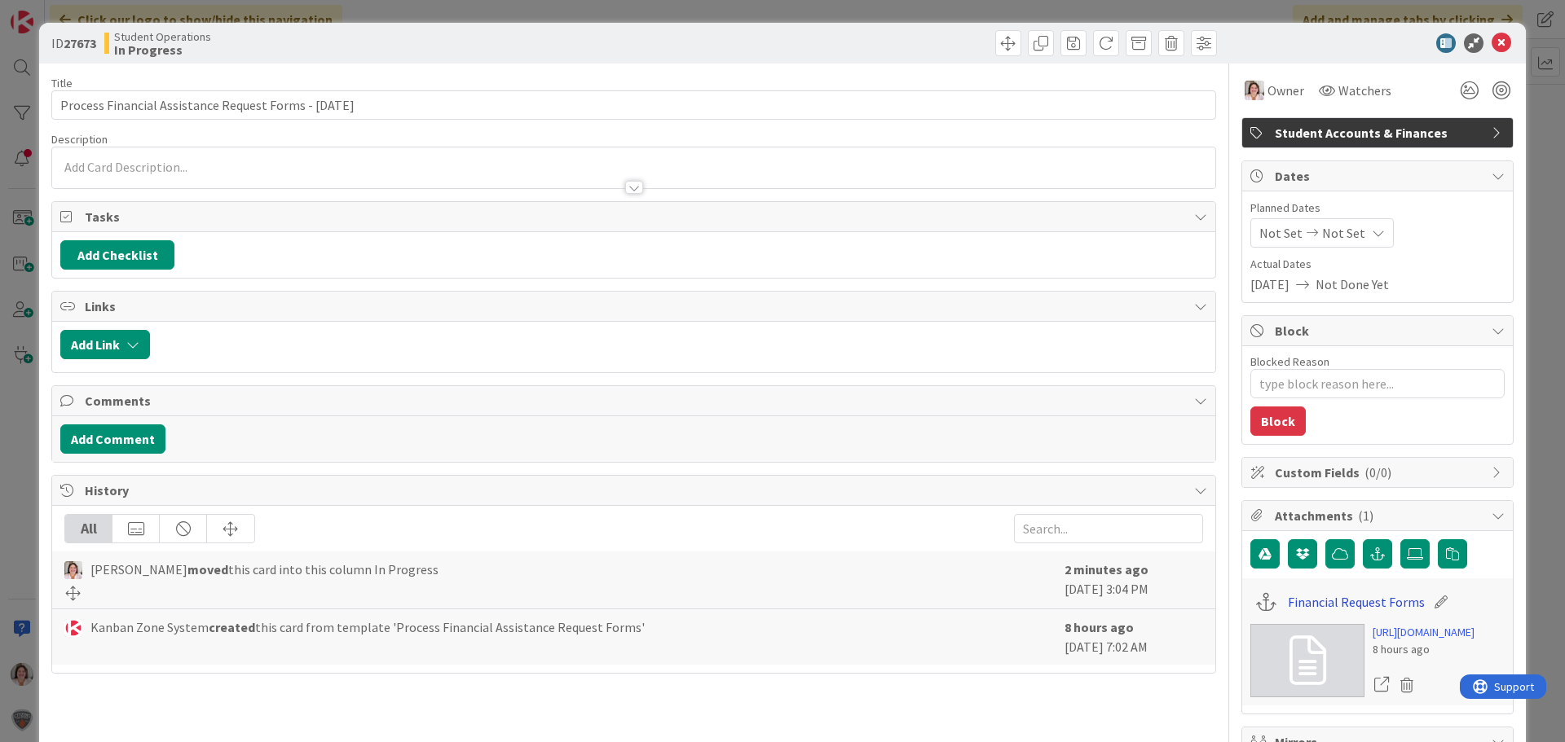
click at [1295, 606] on link "Financial Request Forms" at bounding box center [1356, 603] width 137 height 20
click at [1492, 48] on icon at bounding box center [1501, 43] width 20 height 20
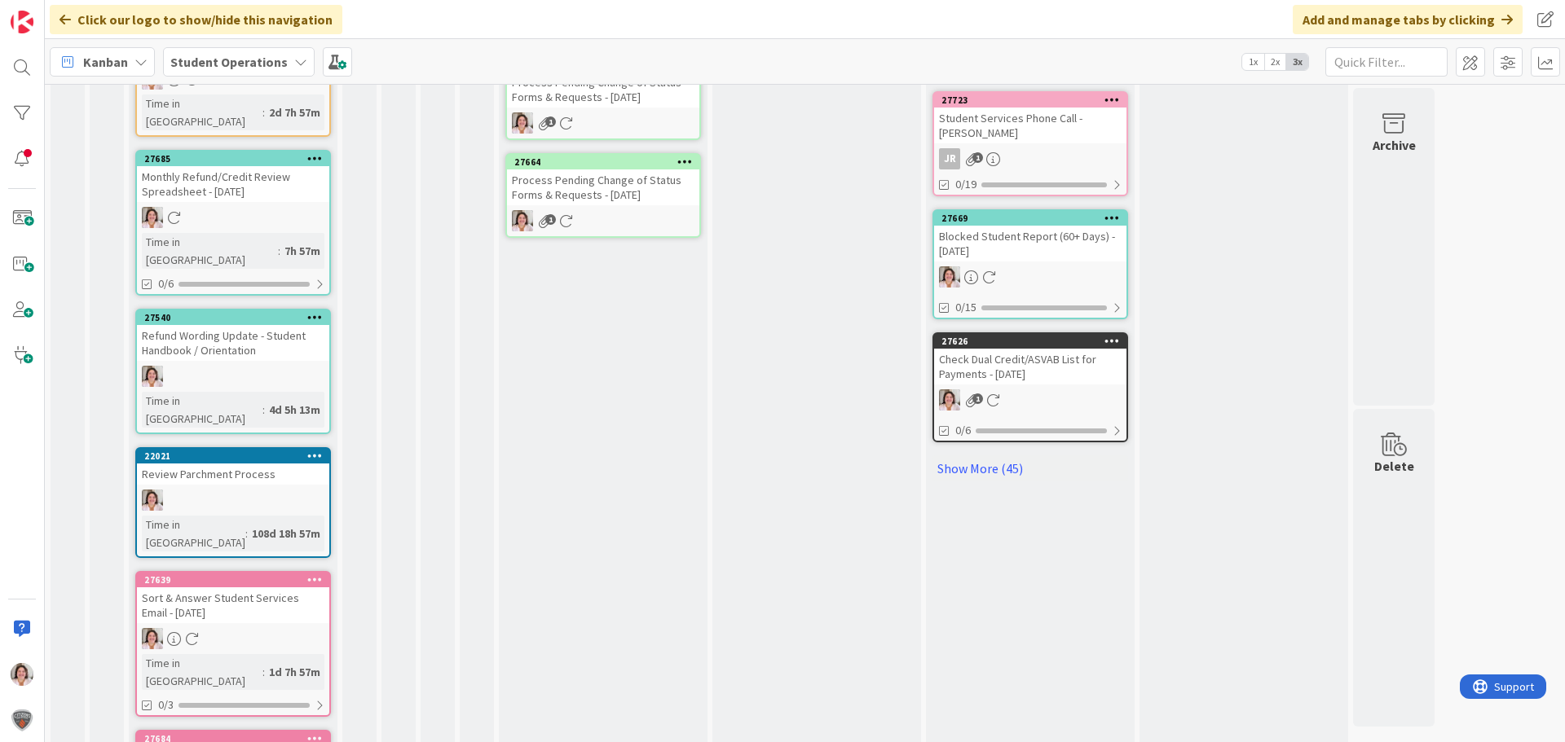
scroll to position [815, 0]
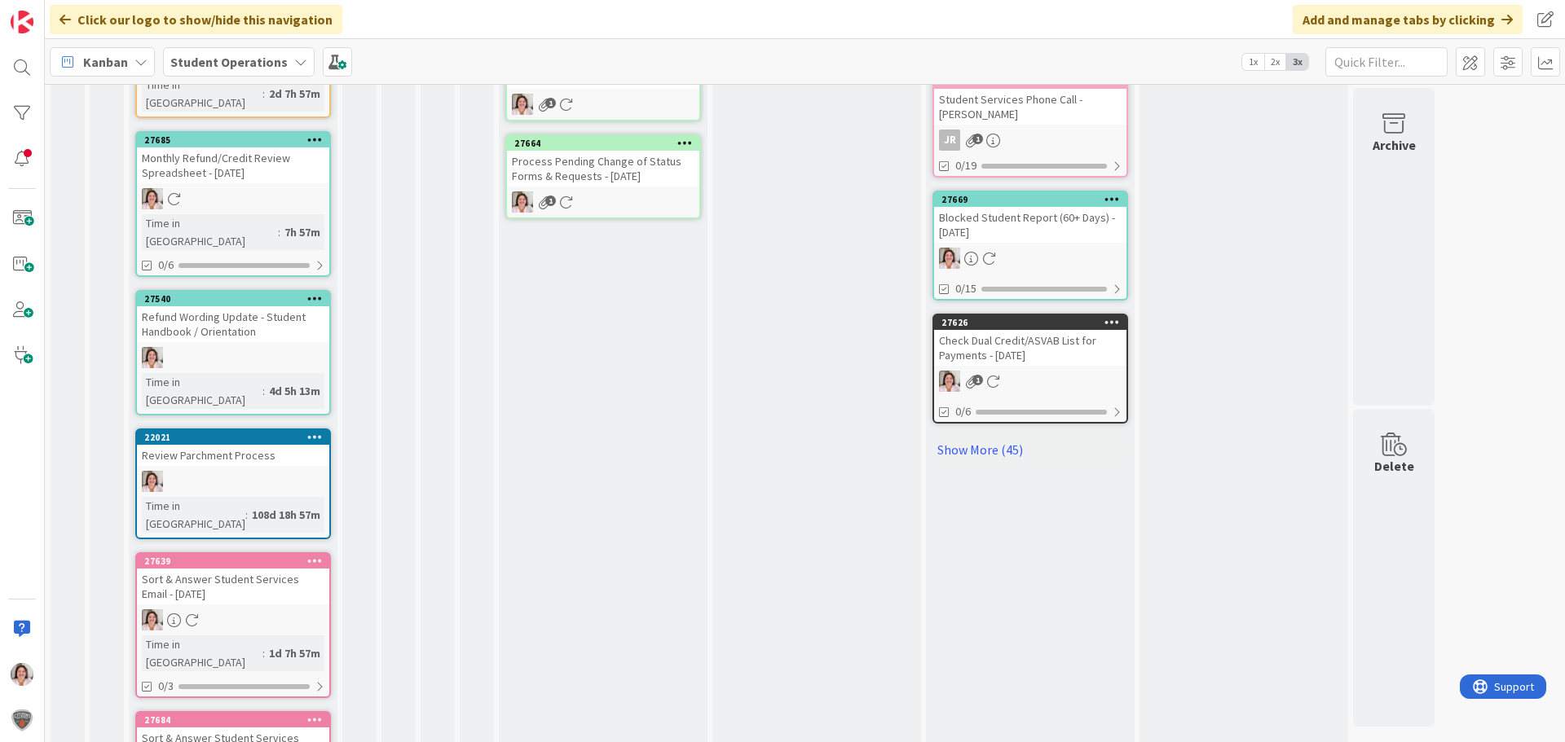
click at [320, 555] on icon at bounding box center [314, 560] width 15 height 11
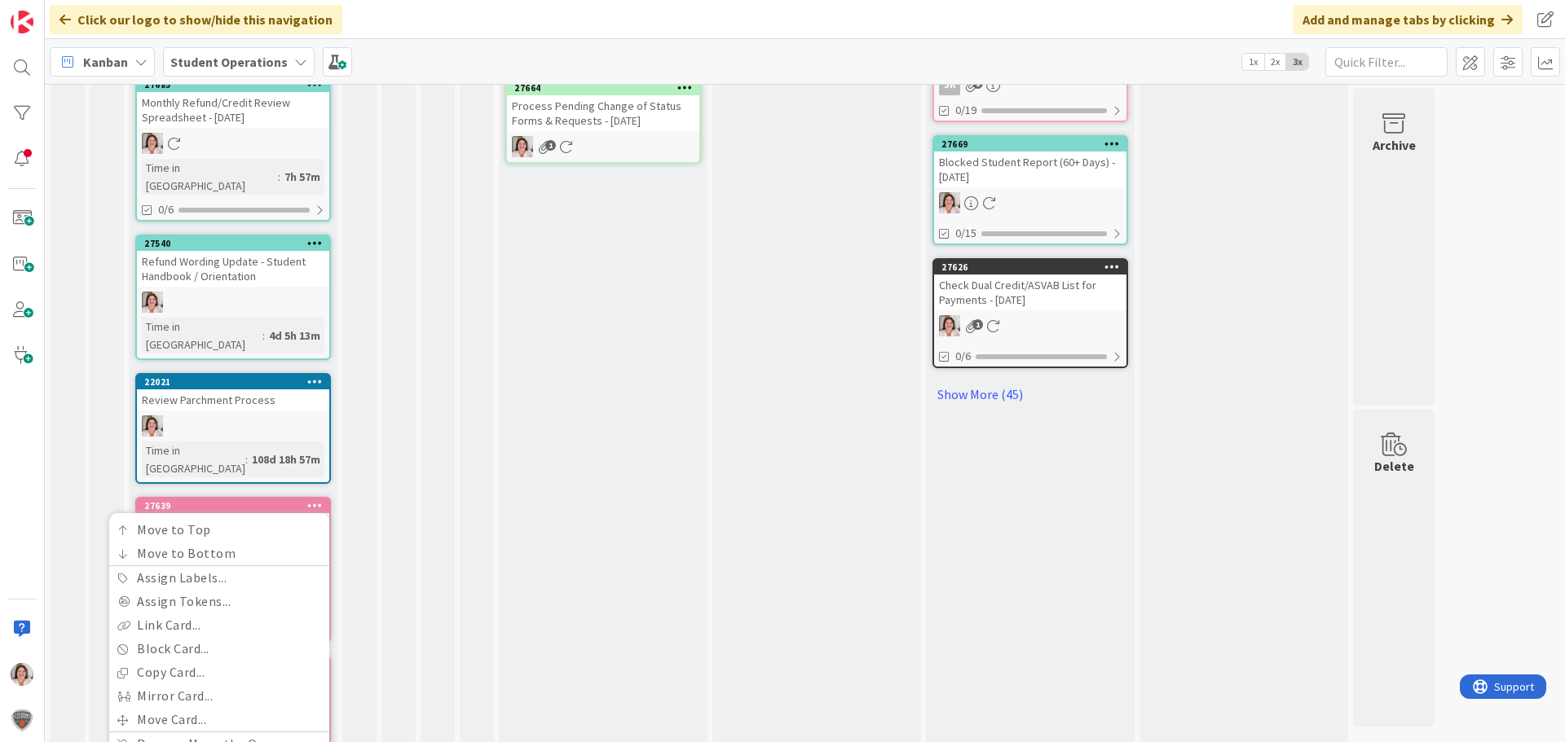
scroll to position [897, 0]
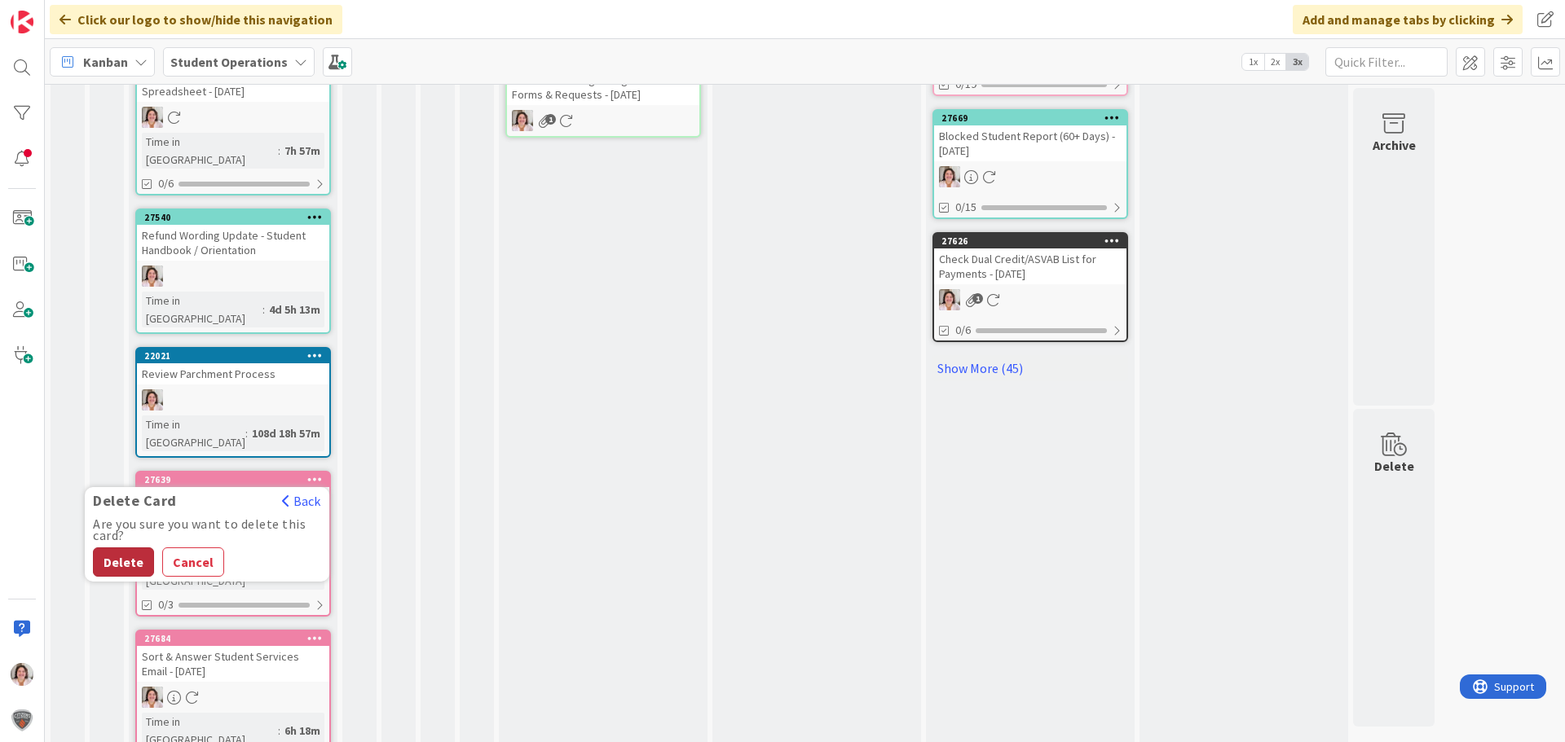
click at [125, 548] on button "Delete" at bounding box center [123, 562] width 61 height 29
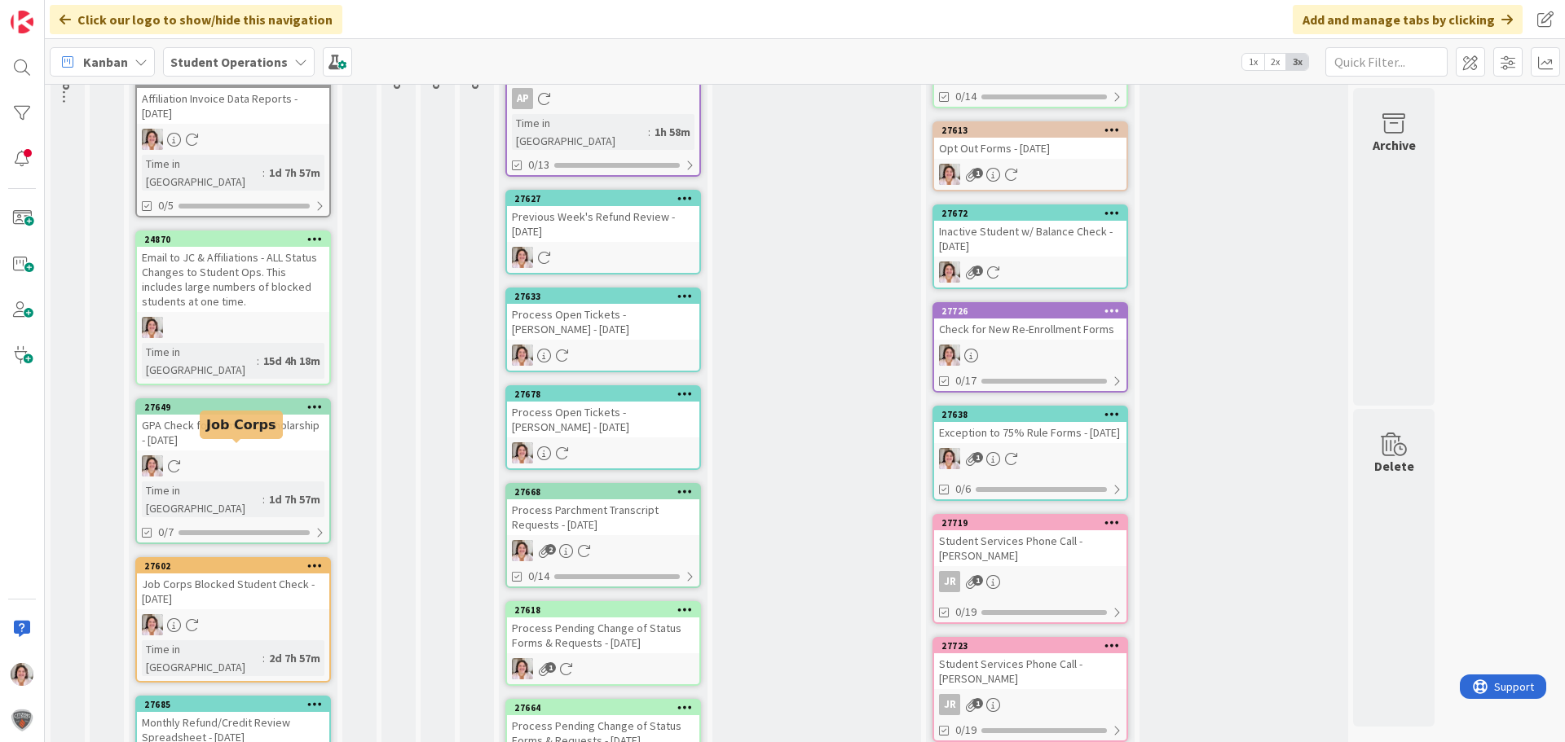
scroll to position [328, 0]
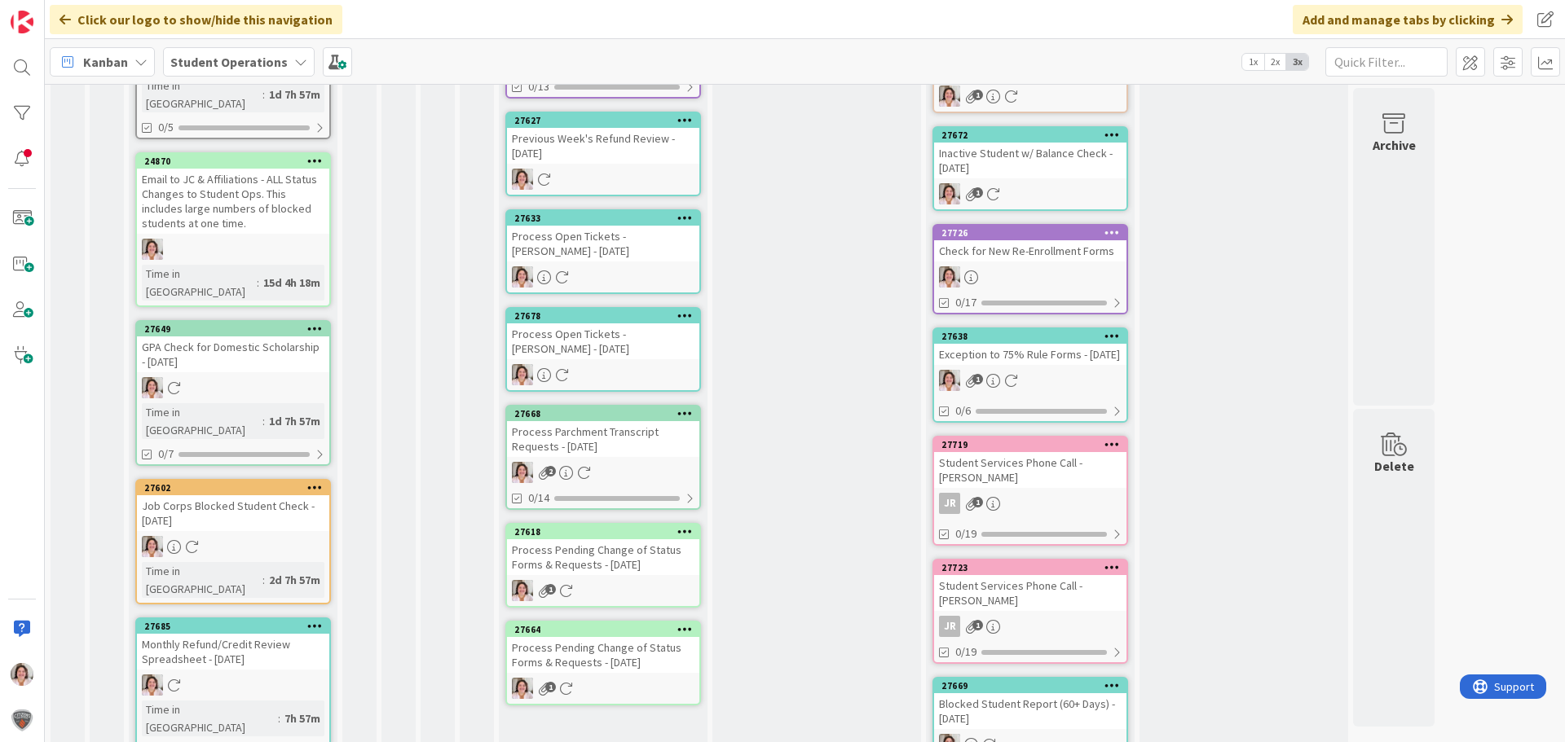
click at [690, 526] on icon at bounding box center [684, 531] width 15 height 11
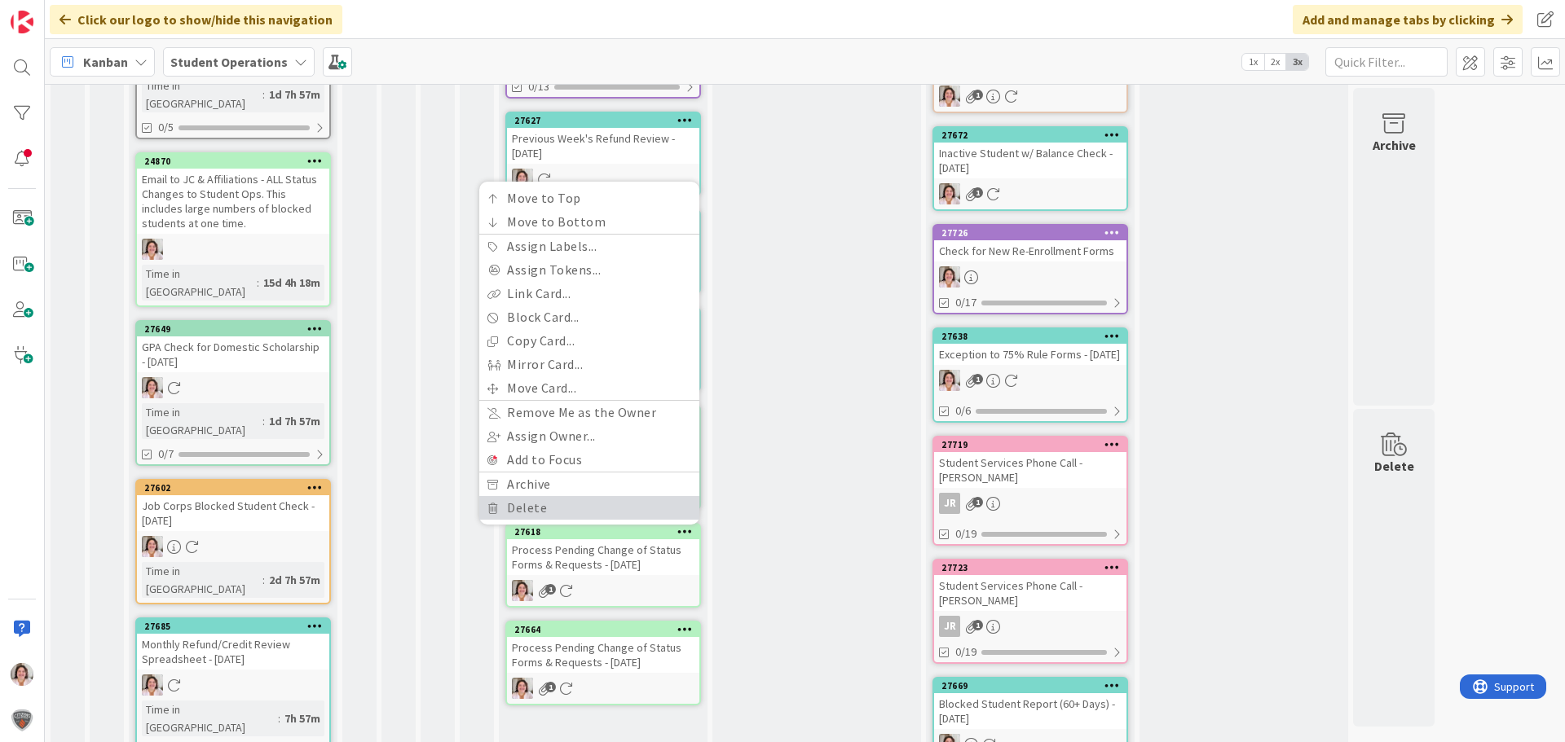
click at [566, 496] on link "Delete" at bounding box center [589, 508] width 220 height 24
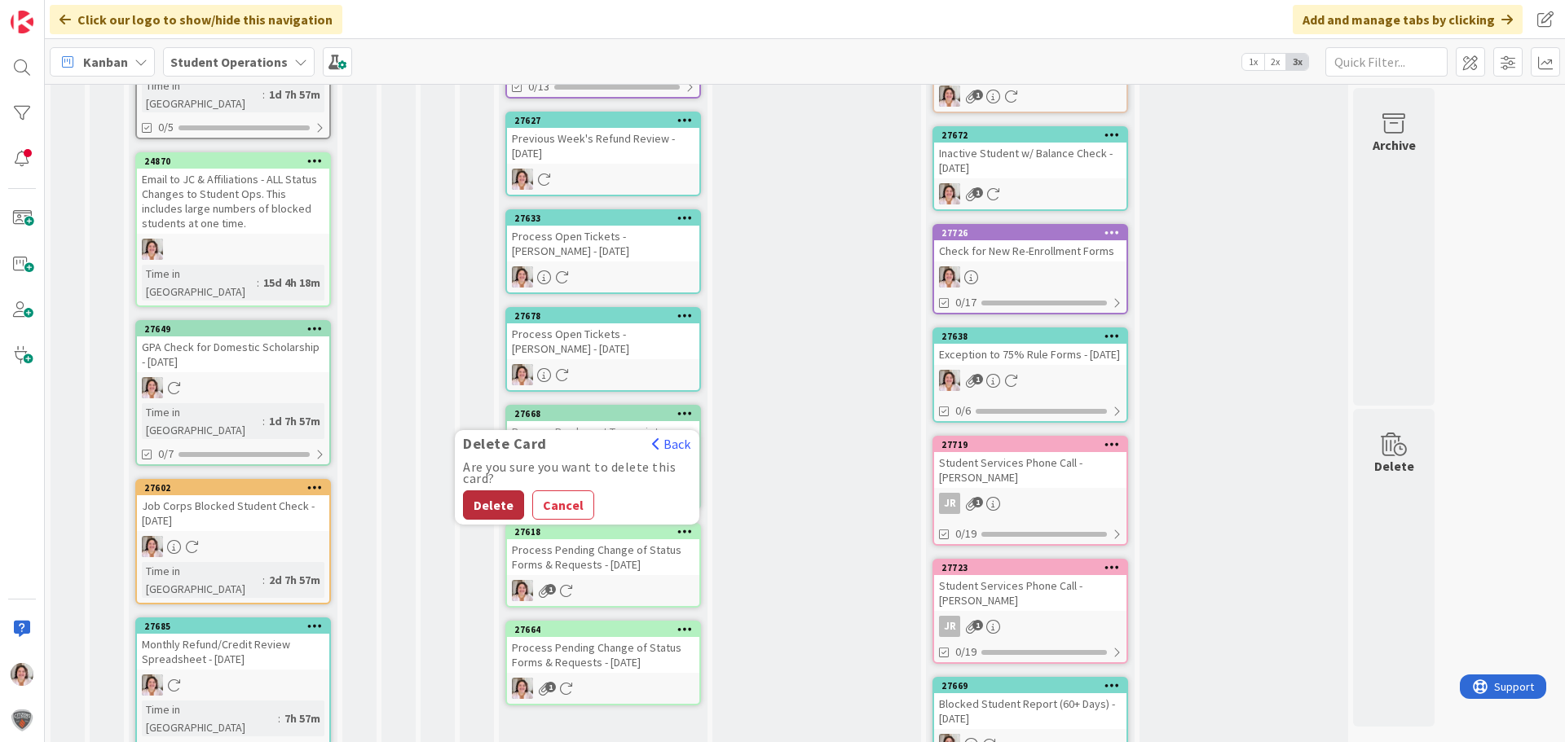
click at [483, 491] on button "Delete" at bounding box center [493, 505] width 61 height 29
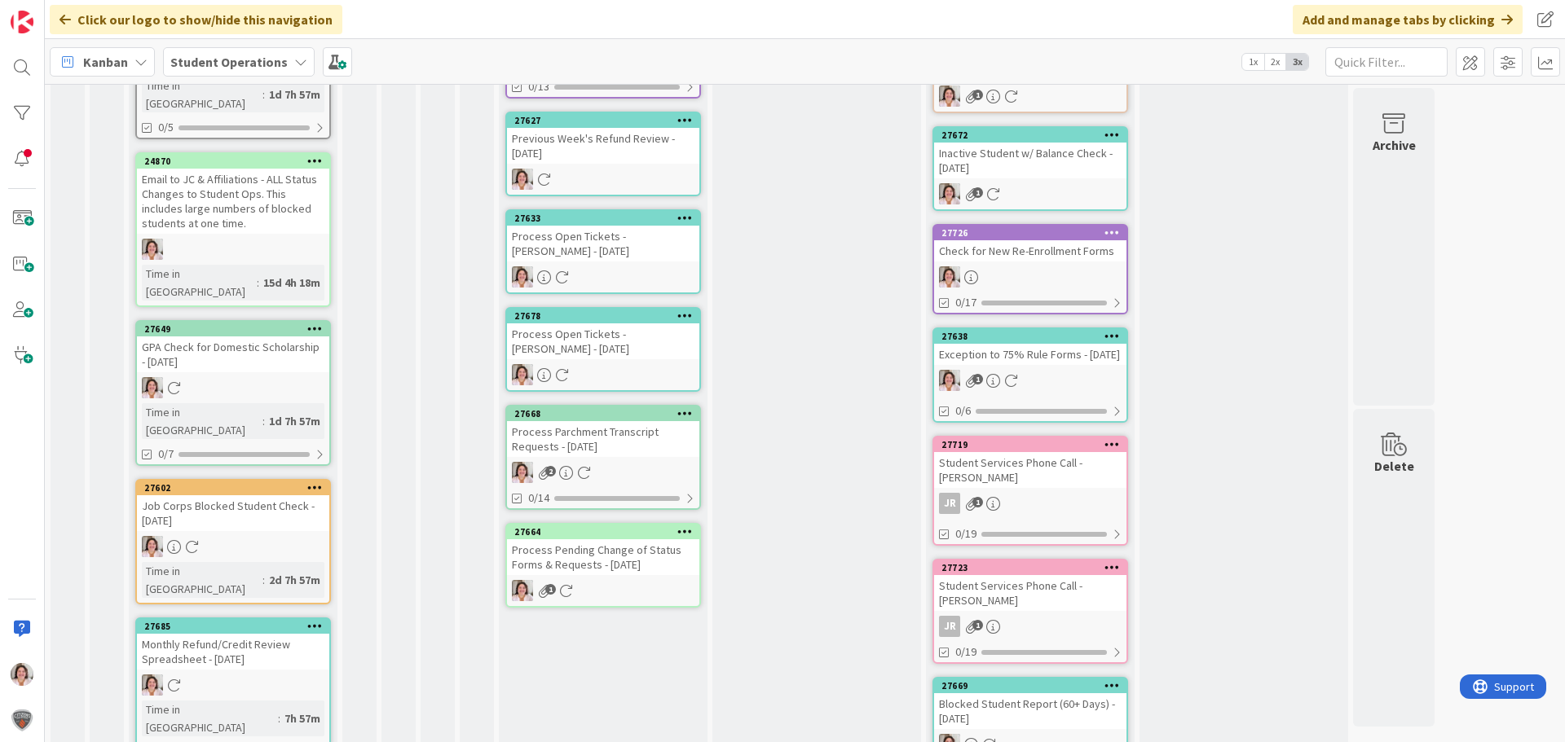
click at [689, 212] on icon at bounding box center [684, 217] width 15 height 11
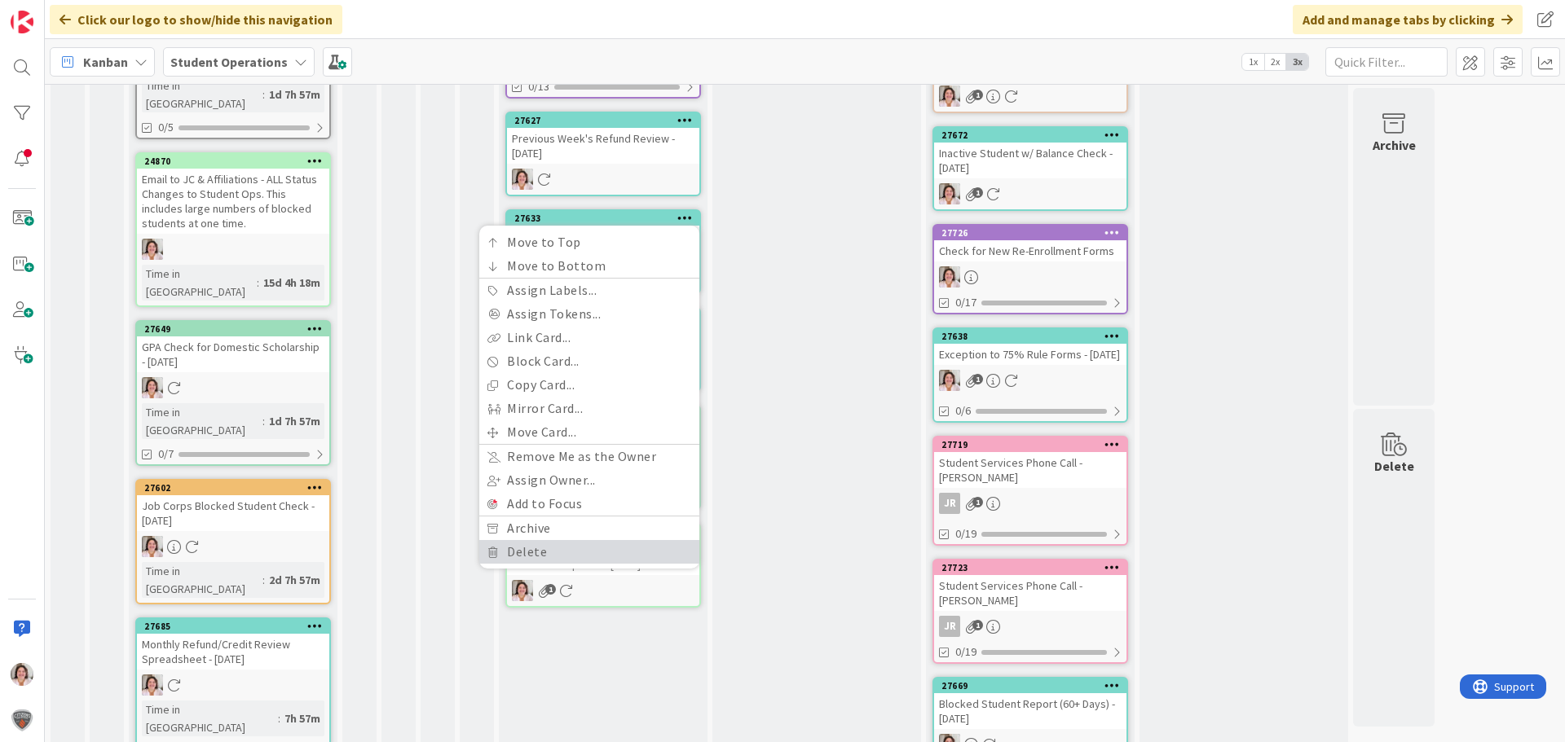
click at [527, 540] on link "Delete" at bounding box center [589, 552] width 220 height 24
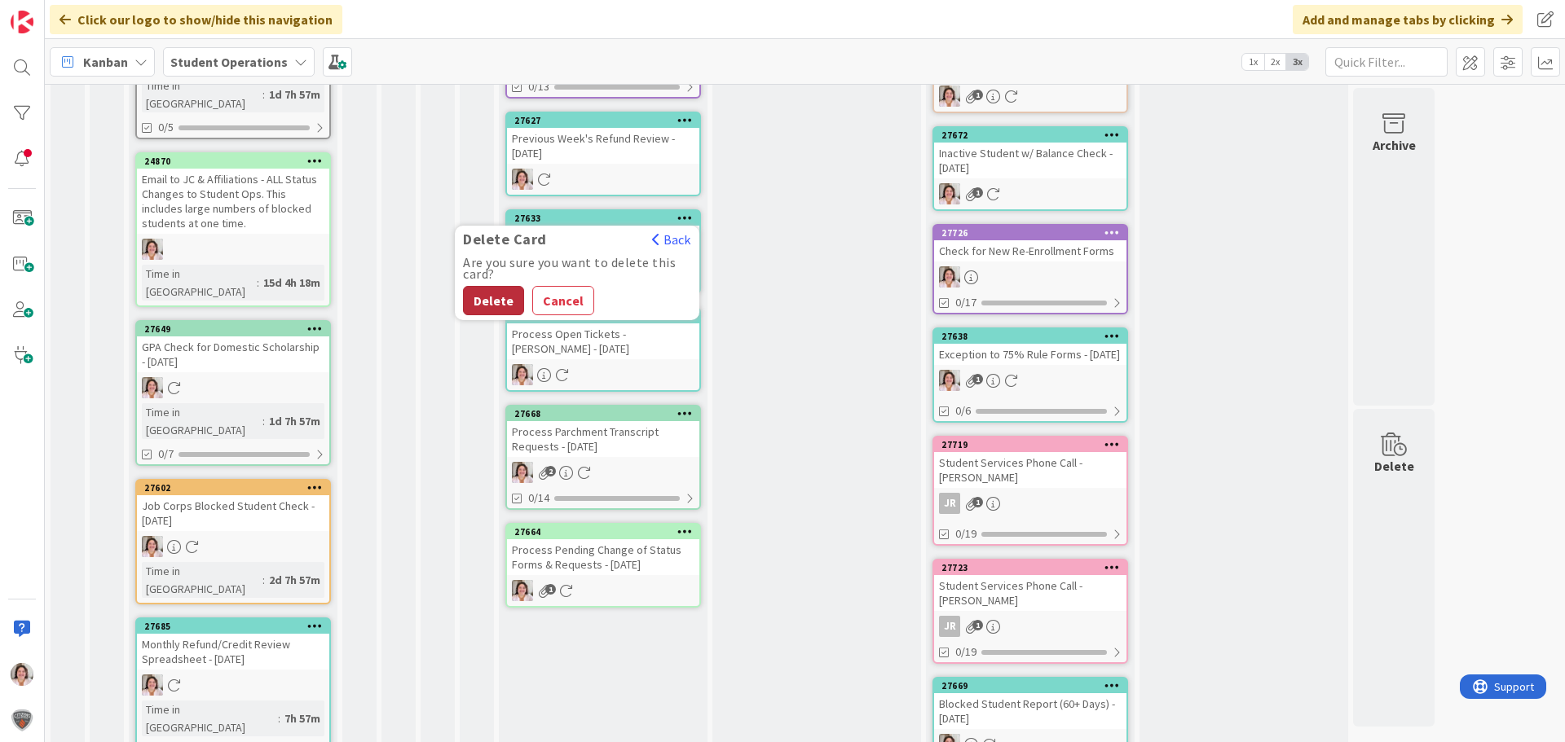
click at [504, 286] on button "Delete" at bounding box center [493, 300] width 61 height 29
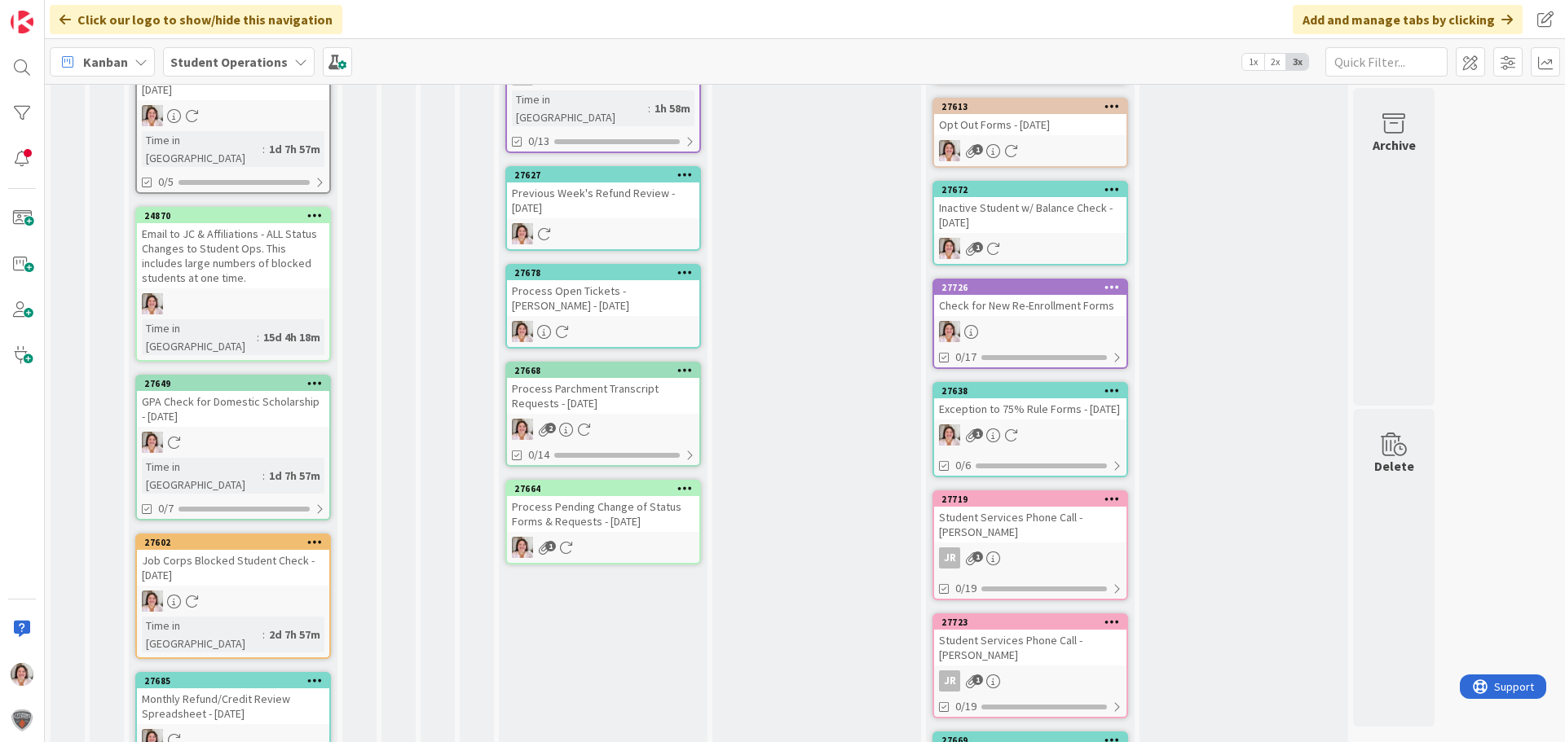
scroll to position [247, 0]
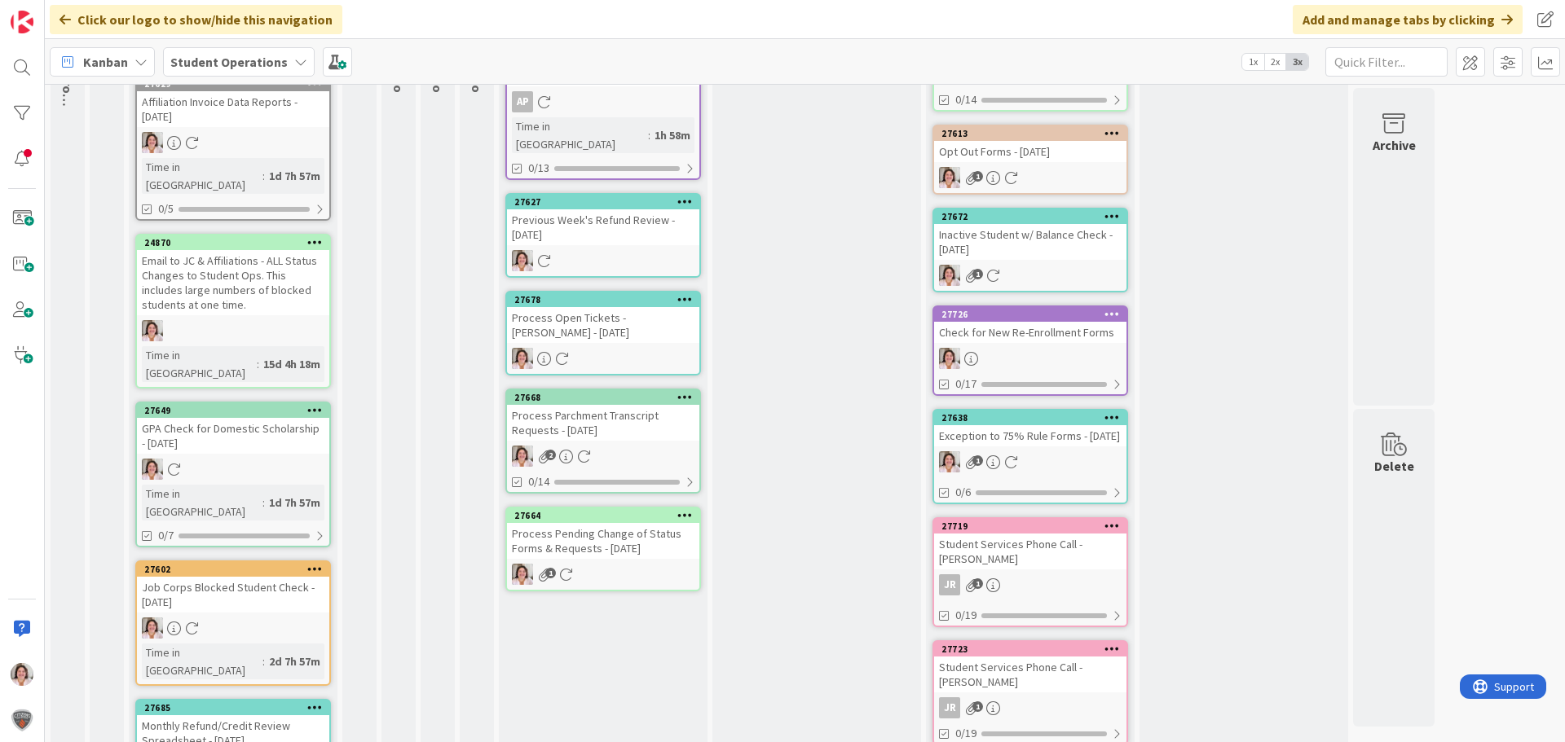
click at [618, 524] on div "Process Pending Change of Status Forms & Requests - [DATE]" at bounding box center [603, 541] width 192 height 36
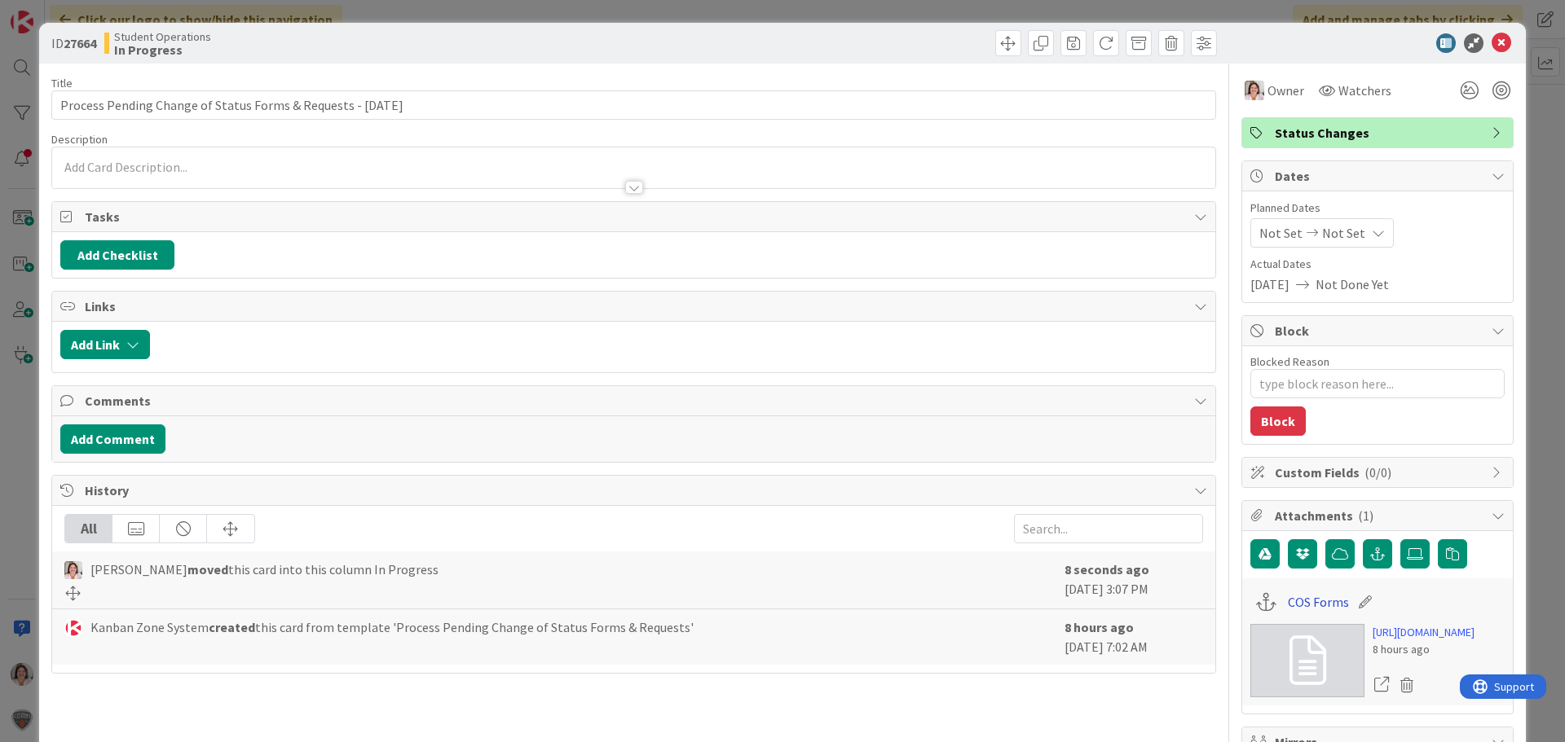
click at [1304, 608] on link "COS Forms" at bounding box center [1318, 603] width 61 height 20
type textarea "x"
